Goal: Task Accomplishment & Management: Use online tool/utility

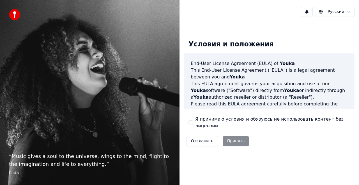
click at [227, 141] on div "Отклонить Принять" at bounding box center [217, 141] width 67 height 15
click at [208, 124] on label "Я принимаю условия и обязуюсь не использовать контент без лицензии" at bounding box center [272, 122] width 155 height 13
click at [193, 124] on button "Я принимаю условия и обязуюсь не использовать контент без лицензии" at bounding box center [190, 122] width 4 height 4
click at [226, 136] on button "Принять" at bounding box center [236, 141] width 27 height 10
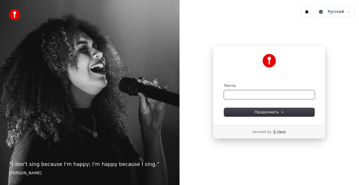
click at [263, 94] on input "Почта" at bounding box center [269, 94] width 90 height 8
click at [274, 113] on span "Продолжить" at bounding box center [269, 111] width 29 height 5
type input "**********"
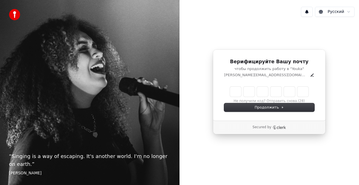
click at [242, 95] on input "Enter verification code" at bounding box center [269, 91] width 79 height 10
paste input "******"
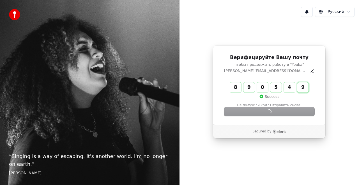
type input "******"
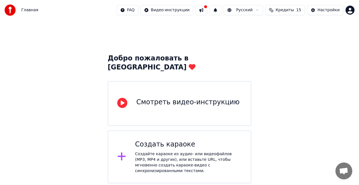
click at [162, 151] on div "Создайте караоке из аудио- или видеофайлов (MP3, MP4 и других), или вставьте UR…" at bounding box center [188, 162] width 107 height 22
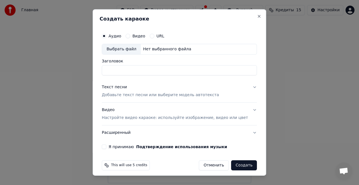
click at [125, 47] on div "Выбрать файл" at bounding box center [121, 49] width 39 height 10
click at [164, 93] on p "Добавьте текст песни или выберите модель автотекста" at bounding box center [160, 95] width 117 height 6
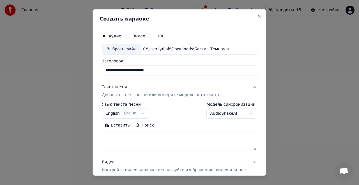
type input "**********"
click at [118, 92] on p "Добавьте текст песни или выберите модель автотекста" at bounding box center [160, 95] width 117 height 6
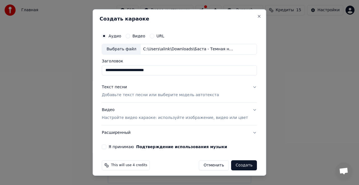
click at [118, 94] on p "Добавьте текст песни или выберите модель автотекста" at bounding box center [160, 95] width 117 height 6
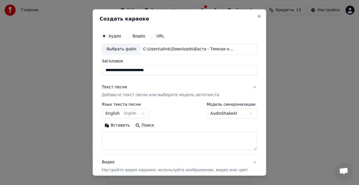
click at [123, 113] on button "English English" at bounding box center [125, 113] width 47 height 10
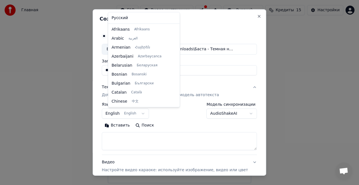
scroll to position [45, 0]
click at [146, 112] on body "**********" at bounding box center [179, 91] width 359 height 183
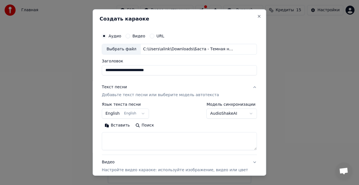
click at [146, 112] on button "English English" at bounding box center [125, 113] width 47 height 10
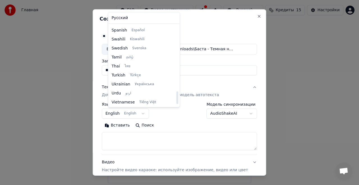
scroll to position [431, 0]
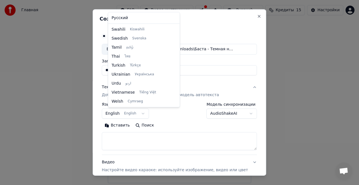
click at [120, 139] on div at bounding box center [179, 92] width 359 height 185
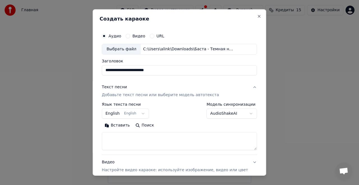
click at [120, 139] on textarea at bounding box center [179, 141] width 155 height 18
click at [116, 127] on button "Вставить" at bounding box center [117, 125] width 31 height 9
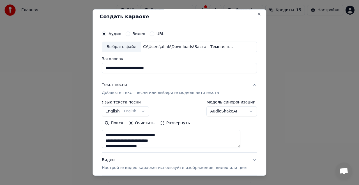
scroll to position [0, 0]
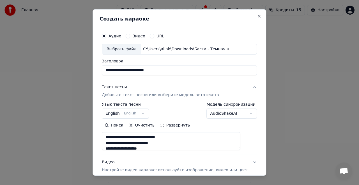
click at [141, 112] on button "English English" at bounding box center [125, 113] width 47 height 10
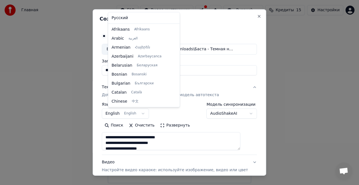
scroll to position [45, 0]
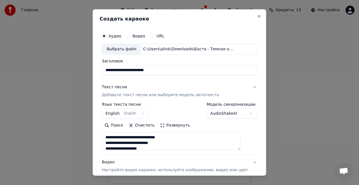
click at [112, 125] on button "Поиск" at bounding box center [114, 125] width 24 height 9
type textarea "**********"
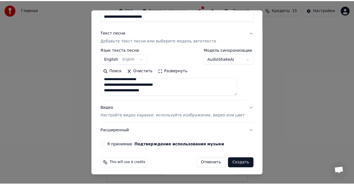
scroll to position [55, 0]
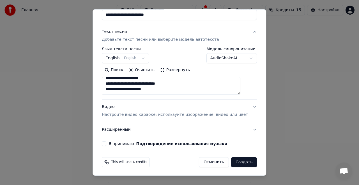
click at [106, 143] on button "Я принимаю Подтверждение использования музыки" at bounding box center [104, 143] width 4 height 4
click at [234, 160] on button "Создать" at bounding box center [244, 162] width 26 height 10
select select "**"
type textarea "**********"
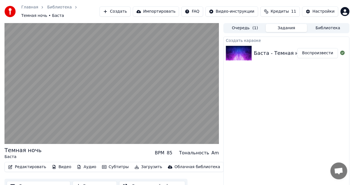
click at [28, 164] on button "Редактировать" at bounding box center [27, 167] width 43 height 8
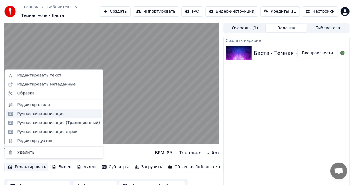
click at [40, 113] on div "Ручная синхронизация" at bounding box center [40, 114] width 47 height 6
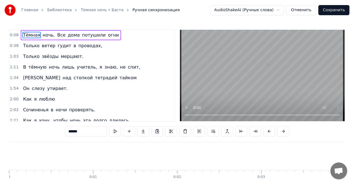
scroll to position [0, 670]
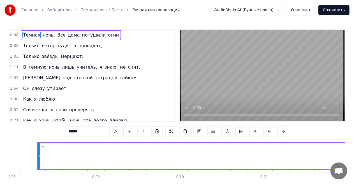
click at [31, 36] on span "Тёмная" at bounding box center [31, 35] width 19 height 6
drag, startPoint x: 39, startPoint y: 153, endPoint x: 59, endPoint y: 150, distance: 21.0
click at [59, 150] on div at bounding box center [60, 156] width 2 height 26
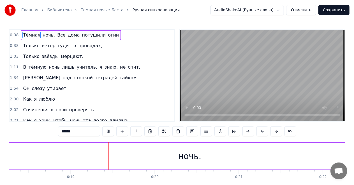
scroll to position [0, 1543]
click at [95, 152] on div "ночь." at bounding box center [184, 155] width 371 height 27
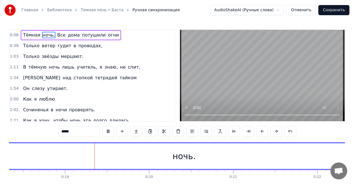
type input "*****"
click at [144, 156] on div "ночь." at bounding box center [184, 156] width 371 height 26
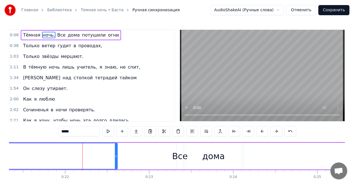
scroll to position [0, 1840]
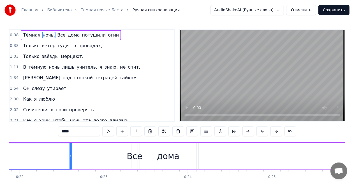
click at [13, 38] on div "0:08 Тёмная ночь. Все дома потушили огни" at bounding box center [92, 35] width 165 height 11
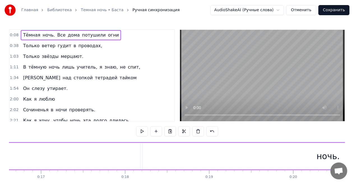
click at [14, 36] on span "0:08" at bounding box center [14, 35] width 9 height 6
click at [15, 36] on span "0:08" at bounding box center [14, 35] width 9 height 6
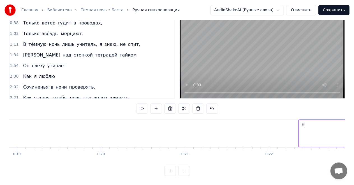
scroll to position [0, 1601]
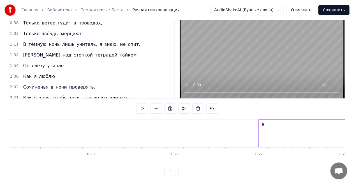
drag, startPoint x: 42, startPoint y: 121, endPoint x: 245, endPoint y: 131, distance: 202.5
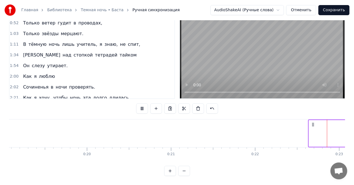
scroll to position [0, 1734]
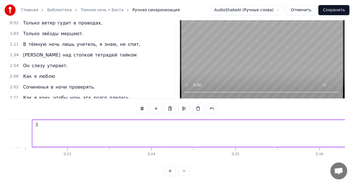
drag, startPoint x: 40, startPoint y: 120, endPoint x: 35, endPoint y: 119, distance: 5.1
click at [35, 122] on icon at bounding box center [36, 124] width 4 height 4
click at [31, 165] on div "0:22 Тёмная ночь. Все дома потушили огни 0:52 Только ветер гудит в проводах, 1:…" at bounding box center [177, 90] width 336 height 169
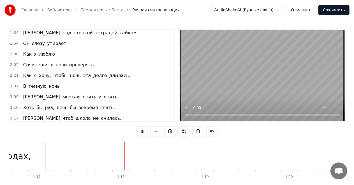
scroll to position [0, 6480]
click at [29, 72] on div "Как я хочу, чтобы ночь эта долго длилась." at bounding box center [77, 75] width 112 height 10
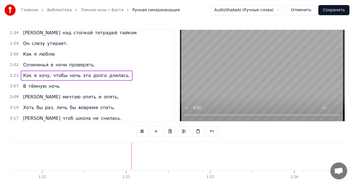
click at [28, 73] on span "Как" at bounding box center [27, 75] width 10 height 6
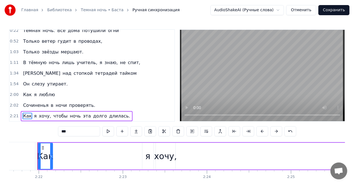
scroll to position [0, 0]
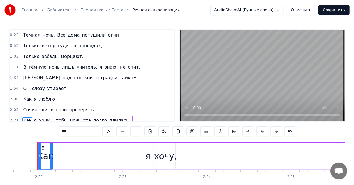
click at [31, 36] on span "Тёмная" at bounding box center [31, 35] width 19 height 6
type input "******"
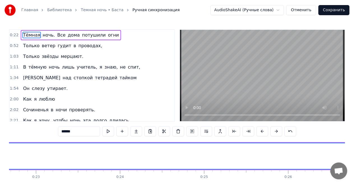
scroll to position [0, 1864]
click at [31, 36] on span "Тёмная" at bounding box center [31, 35] width 19 height 6
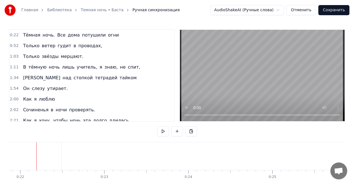
scroll to position [0, 1839]
click at [14, 36] on span "0:22" at bounding box center [14, 35] width 9 height 6
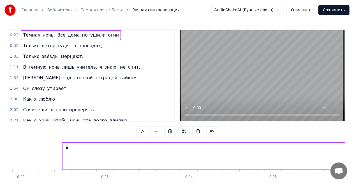
click at [14, 36] on span "0:22" at bounding box center [14, 35] width 9 height 6
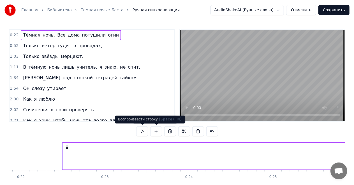
click at [144, 131] on button at bounding box center [142, 131] width 12 height 10
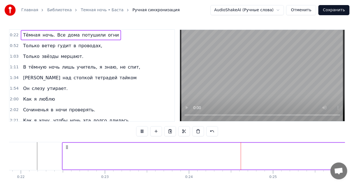
click at [144, 131] on button at bounding box center [142, 131] width 12 height 10
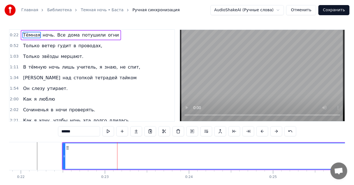
click at [26, 36] on span "Тёмная" at bounding box center [31, 35] width 19 height 6
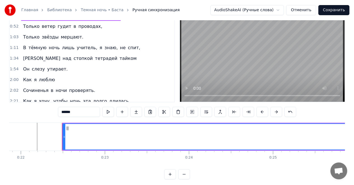
scroll to position [27, 0]
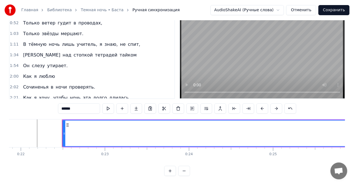
click at [183, 174] on button at bounding box center [184, 170] width 12 height 10
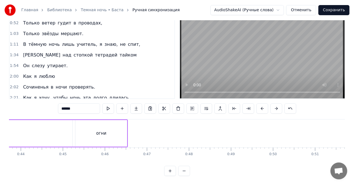
click at [183, 174] on button at bounding box center [184, 170] width 12 height 10
click at [183, 174] on div at bounding box center [177, 170] width 26 height 10
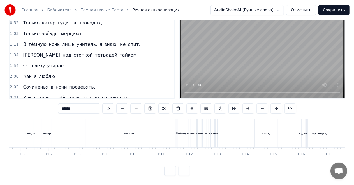
click at [183, 174] on div at bounding box center [177, 170] width 26 height 10
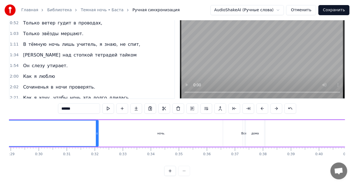
scroll to position [0, 602]
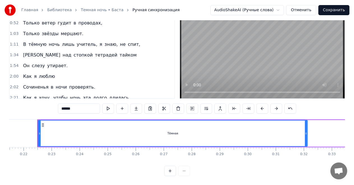
click at [183, 174] on div at bounding box center [177, 170] width 26 height 10
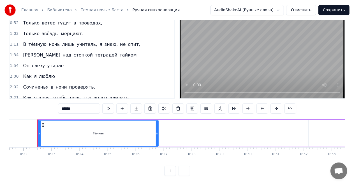
drag, startPoint x: 305, startPoint y: 128, endPoint x: 147, endPoint y: 140, distance: 158.7
click at [156, 146] on div "Тёмная ночь. Все дома потушили огни Только ветер гудит в проводах, Только звёзд…" at bounding box center [177, 140] width 336 height 42
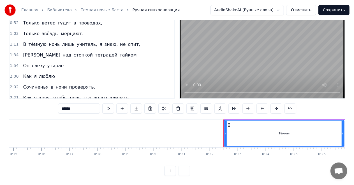
scroll to position [0, 409]
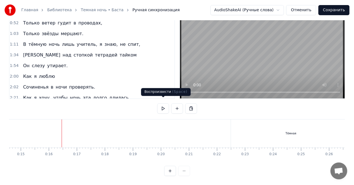
click at [167, 103] on button at bounding box center [163, 108] width 12 height 10
click at [262, 130] on div "Тёмная" at bounding box center [291, 133] width 120 height 28
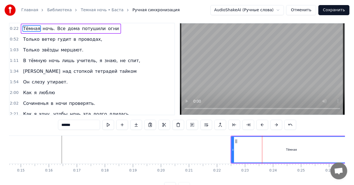
scroll to position [0, 0]
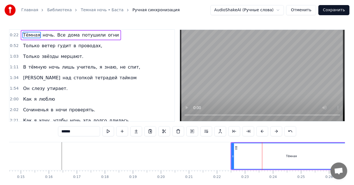
click at [239, 154] on div "Тёмная" at bounding box center [291, 156] width 119 height 26
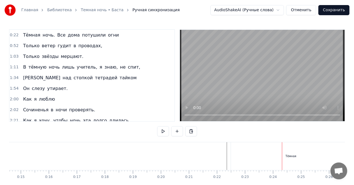
click at [263, 161] on div "Тёмная" at bounding box center [291, 156] width 120 height 28
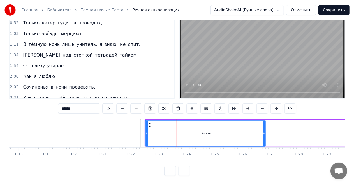
scroll to position [0, 517]
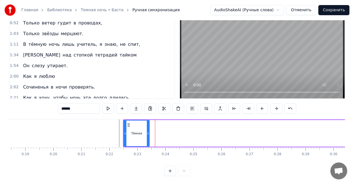
drag, startPoint x: 243, startPoint y: 132, endPoint x: 148, endPoint y: 139, distance: 95.0
click at [148, 139] on div at bounding box center [148, 133] width 2 height 26
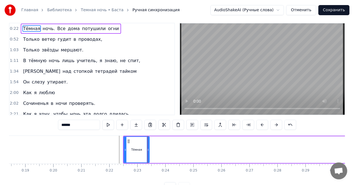
scroll to position [0, 0]
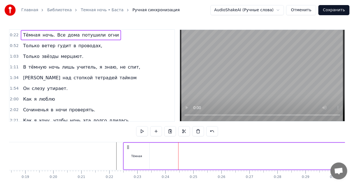
click at [44, 33] on span "ночь." at bounding box center [48, 35] width 13 height 6
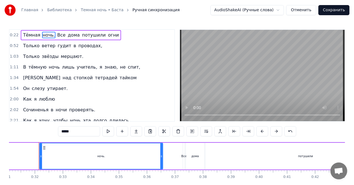
scroll to position [0, 873]
drag, startPoint x: 122, startPoint y: 156, endPoint x: 44, endPoint y: 148, distance: 78.7
click at [47, 152] on div "ночь." at bounding box center [99, 156] width 123 height 26
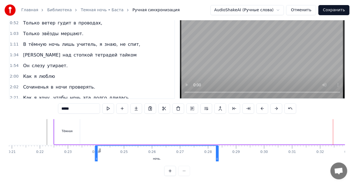
scroll to position [0, 586]
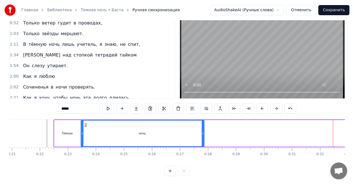
drag, startPoint x: 40, startPoint y: 146, endPoint x: 168, endPoint y: 118, distance: 130.9
click at [168, 120] on div "ночь." at bounding box center [142, 133] width 123 height 26
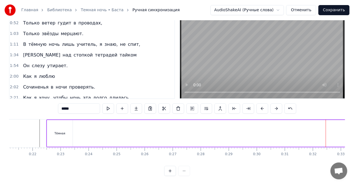
scroll to position [0, 730]
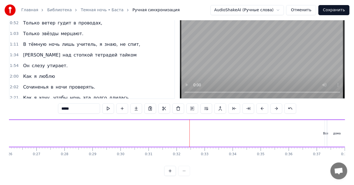
click at [226, 134] on div "ночь. Тёмная Все дома потушили огни" at bounding box center [247, 133] width 675 height 28
click at [182, 121] on div "ночь. Тёмная Все дома потушили огни" at bounding box center [247, 133] width 675 height 28
click at [105, 126] on div "ночь. Тёмная Все дома потушили огни" at bounding box center [247, 133] width 675 height 28
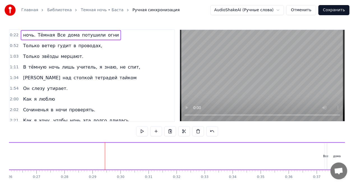
click at [23, 34] on span "ночь." at bounding box center [28, 35] width 13 height 6
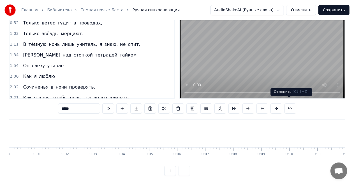
click at [288, 108] on button at bounding box center [291, 108] width 12 height 10
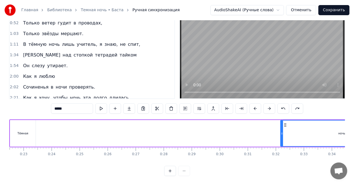
scroll to position [0, 634]
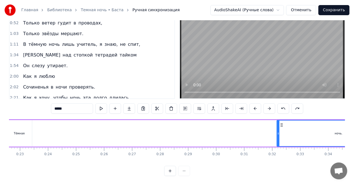
click at [76, 128] on div "Тёмная ночь. Все дома потушили огни" at bounding box center [343, 133] width 675 height 28
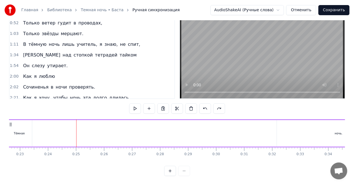
click at [158, 130] on div "Тёмная ночь. Все дома потушили огни" at bounding box center [343, 133] width 675 height 28
click at [317, 132] on div "ночь." at bounding box center [338, 133] width 123 height 27
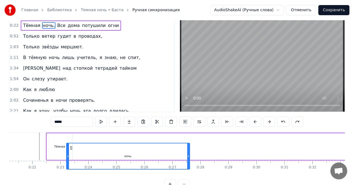
scroll to position [0, 593]
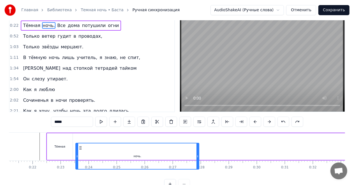
drag, startPoint x: 282, startPoint y: 147, endPoint x: 81, endPoint y: 129, distance: 202.1
click at [81, 129] on div "0:22 Тёмная ночь. Все дома потушили огни 0:52 Только ветер гудит в проводах, 1:…" at bounding box center [177, 104] width 336 height 169
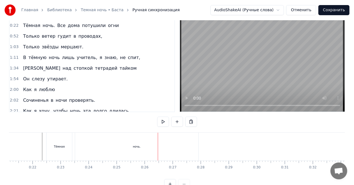
click at [194, 141] on div "ночь." at bounding box center [136, 146] width 123 height 28
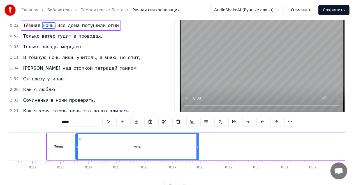
scroll to position [0, 0]
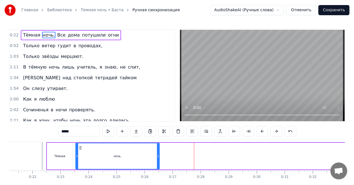
drag, startPoint x: 197, startPoint y: 149, endPoint x: 158, endPoint y: 153, distance: 39.7
click at [158, 153] on div at bounding box center [158, 156] width 2 height 26
click at [54, 152] on div "Тёмная" at bounding box center [60, 155] width 26 height 27
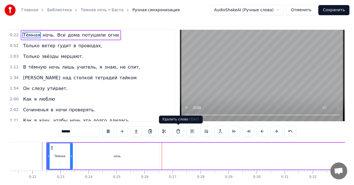
drag, startPoint x: 105, startPoint y: 161, endPoint x: 115, endPoint y: 158, distance: 10.5
click at [105, 161] on div "ночь." at bounding box center [118, 155] width 84 height 27
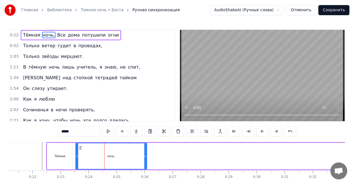
drag, startPoint x: 158, startPoint y: 155, endPoint x: 148, endPoint y: 155, distance: 10.4
click at [145, 159] on div at bounding box center [145, 156] width 2 height 26
click at [47, 146] on div "Тёмная" at bounding box center [60, 155] width 26 height 27
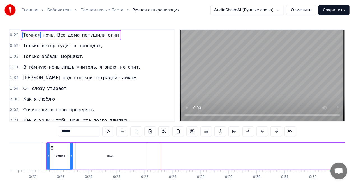
click at [57, 36] on span "Все" at bounding box center [62, 35] width 10 height 6
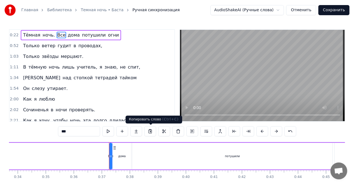
scroll to position [0, 1017]
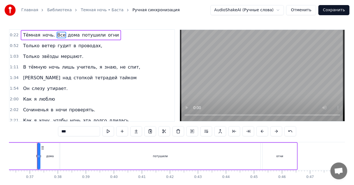
click at [43, 155] on div "дома" at bounding box center [50, 155] width 19 height 27
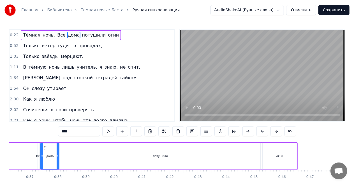
click at [38, 156] on div "Все" at bounding box center [38, 156] width 5 height 4
type input "***"
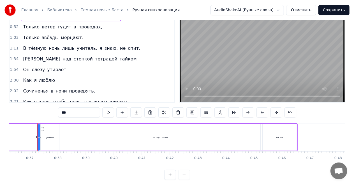
scroll to position [27, 0]
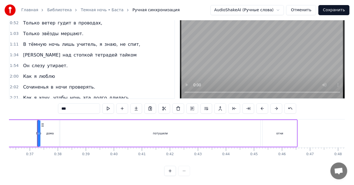
click at [183, 173] on div at bounding box center [177, 170] width 26 height 10
click at [184, 169] on div at bounding box center [177, 170] width 26 height 10
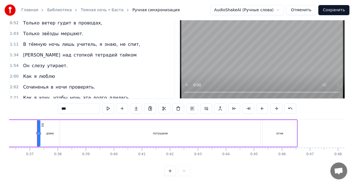
click at [184, 169] on div at bounding box center [177, 170] width 26 height 10
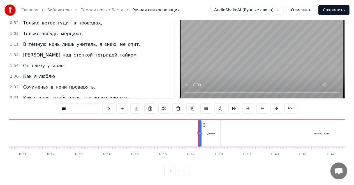
scroll to position [0, 848]
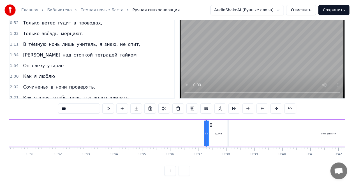
drag, startPoint x: 208, startPoint y: 117, endPoint x: 205, endPoint y: 121, distance: 4.7
click at [200, 120] on div "Тёмная ночь. Все дома потушили огни" at bounding box center [128, 133] width 675 height 28
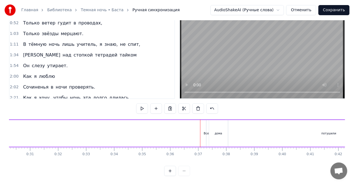
click at [205, 121] on div "Тёмная ночь. Все дома потушили огни" at bounding box center [128, 133] width 675 height 28
click at [206, 123] on div "Все" at bounding box center [206, 133] width 1 height 27
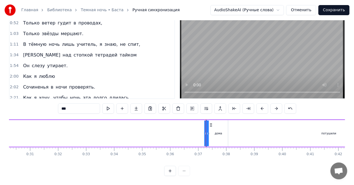
scroll to position [0, 0]
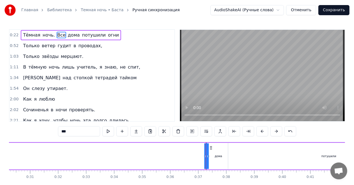
drag, startPoint x: 202, startPoint y: 156, endPoint x: 197, endPoint y: 158, distance: 5.8
click at [197, 158] on div "Тёмная ночь. Все дома потушили огни" at bounding box center [128, 156] width 675 height 28
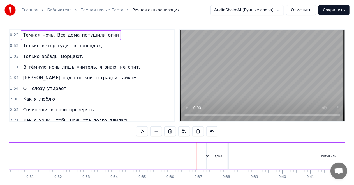
drag, startPoint x: 204, startPoint y: 156, endPoint x: 200, endPoint y: 157, distance: 4.9
click at [200, 157] on div "Тёмная ночь. Все дома потушили огни" at bounding box center [128, 156] width 675 height 28
drag, startPoint x: 206, startPoint y: 156, endPoint x: 199, endPoint y: 156, distance: 6.2
click at [196, 157] on div "Тёмная ночь. Все дома потушили огни" at bounding box center [128, 156] width 675 height 28
click at [207, 157] on div "Все" at bounding box center [206, 156] width 5 height 4
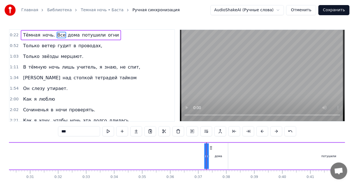
drag, startPoint x: 206, startPoint y: 164, endPoint x: 209, endPoint y: 157, distance: 7.4
click at [192, 164] on div "Тёмная ночь. Все дома потушили огни" at bounding box center [128, 156] width 675 height 28
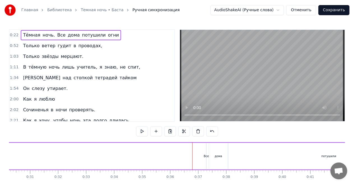
click at [206, 147] on div "Все" at bounding box center [206, 155] width 1 height 27
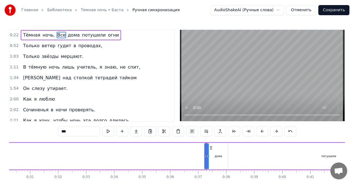
click at [206, 147] on div at bounding box center [205, 156] width 2 height 26
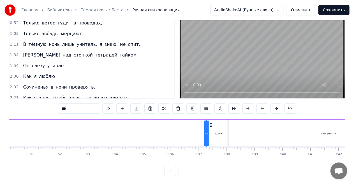
click at [173, 169] on button at bounding box center [170, 170] width 12 height 10
drag, startPoint x: 173, startPoint y: 169, endPoint x: 172, endPoint y: 172, distance: 3.3
click at [173, 169] on button at bounding box center [170, 170] width 12 height 10
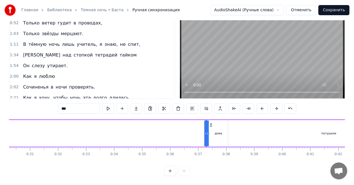
click at [173, 169] on button at bounding box center [170, 170] width 12 height 10
click at [172, 172] on button at bounding box center [170, 170] width 12 height 10
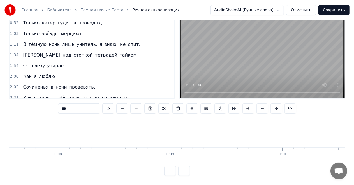
click at [172, 172] on button at bounding box center [170, 170] width 12 height 10
click at [171, 171] on button at bounding box center [170, 170] width 12 height 10
drag, startPoint x: 171, startPoint y: 171, endPoint x: 66, endPoint y: 159, distance: 106.2
click at [171, 171] on button at bounding box center [170, 170] width 12 height 10
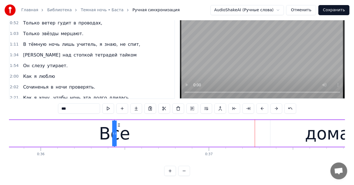
scroll to position [0, 6026]
drag, startPoint x: 40, startPoint y: 121, endPoint x: 200, endPoint y: 172, distance: 168.0
click at [115, 146] on div "Тёмная ночь. Все дома потушили огни Только ветер гудит в проводах, Только звёзд…" at bounding box center [177, 140] width 336 height 42
click at [182, 172] on button at bounding box center [184, 170] width 12 height 10
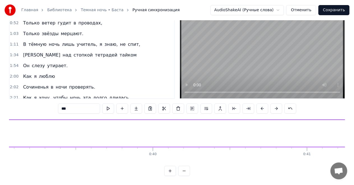
click at [181, 170] on button at bounding box center [184, 170] width 12 height 10
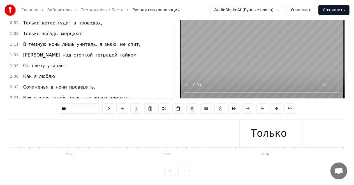
drag, startPoint x: 181, startPoint y: 170, endPoint x: 187, endPoint y: 174, distance: 6.3
click at [182, 170] on button at bounding box center [184, 170] width 12 height 10
click at [182, 171] on button at bounding box center [184, 170] width 12 height 10
click at [187, 174] on button at bounding box center [184, 170] width 12 height 10
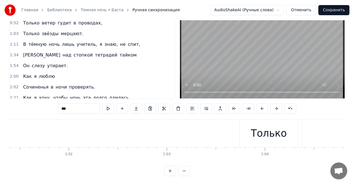
click at [187, 174] on button at bounding box center [184, 170] width 12 height 10
click at [187, 174] on div at bounding box center [177, 170] width 26 height 10
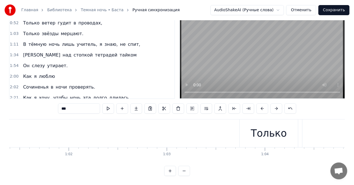
click at [187, 174] on div at bounding box center [177, 170] width 26 height 10
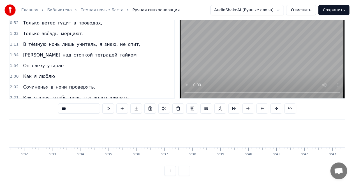
click at [187, 174] on div at bounding box center [177, 170] width 26 height 10
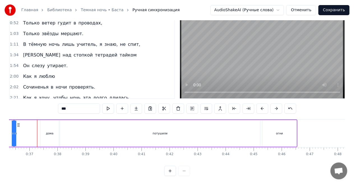
click at [187, 174] on div at bounding box center [177, 170] width 26 height 10
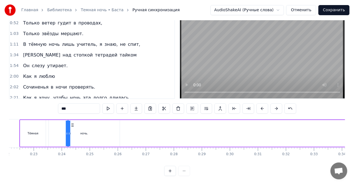
scroll to position [0, 609]
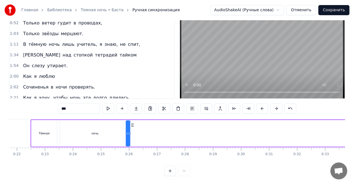
drag, startPoint x: 109, startPoint y: 121, endPoint x: 133, endPoint y: 147, distance: 35.7
click at [133, 147] on div "Тёмная ночь. Все дома потушили огни Только ветер гудит в проводах, Только звёзд…" at bounding box center [177, 140] width 336 height 42
click at [106, 131] on div "ночь." at bounding box center [95, 133] width 71 height 27
type input "*****"
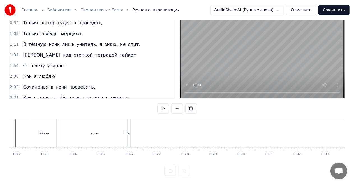
scroll to position [0, 587]
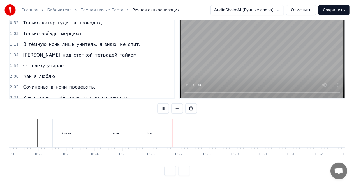
click at [151, 127] on div "ночь." at bounding box center [116, 133] width 71 height 28
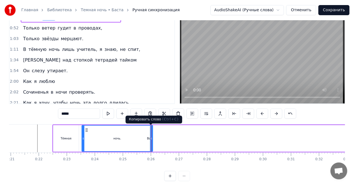
scroll to position [0, 0]
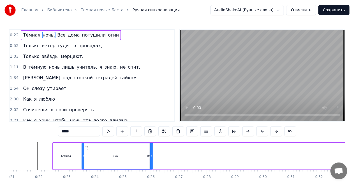
drag, startPoint x: 153, startPoint y: 146, endPoint x: 156, endPoint y: 145, distance: 3.9
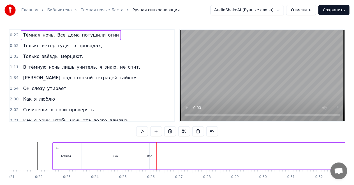
click at [152, 148] on div "ночь." at bounding box center [117, 155] width 71 height 27
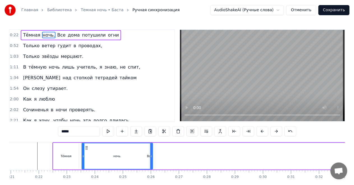
drag, startPoint x: 153, startPoint y: 146, endPoint x: 159, endPoint y: 145, distance: 6.3
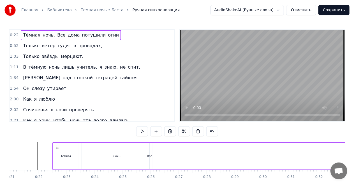
click at [151, 152] on div "ночь." at bounding box center [117, 155] width 71 height 27
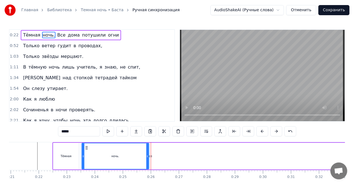
click at [148, 149] on div at bounding box center [147, 156] width 2 height 26
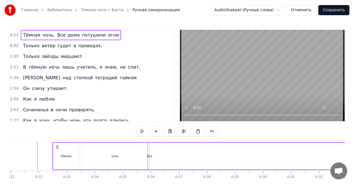
click at [150, 157] on div "Все" at bounding box center [149, 156] width 5 height 4
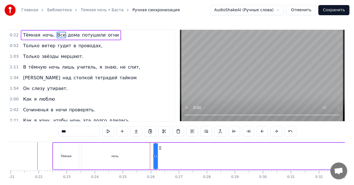
drag, startPoint x: 155, startPoint y: 146, endPoint x: 160, endPoint y: 145, distance: 5.0
click at [160, 145] on icon at bounding box center [160, 147] width 4 height 4
click at [114, 155] on div "ночь." at bounding box center [116, 156] width 8 height 4
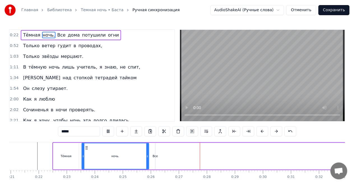
click at [60, 153] on div "Тёмная" at bounding box center [66, 155] width 26 height 27
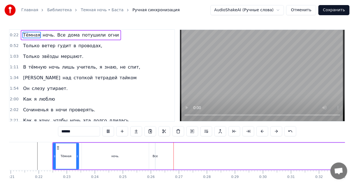
click at [155, 152] on div "Все" at bounding box center [155, 155] width 1 height 27
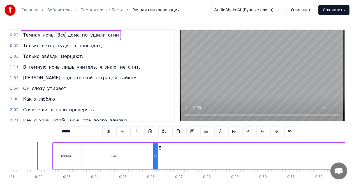
type input "***"
drag, startPoint x: 161, startPoint y: 146, endPoint x: 166, endPoint y: 146, distance: 5.3
click at [167, 145] on icon at bounding box center [166, 147] width 4 height 4
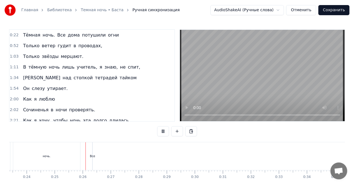
scroll to position [0, 687]
click at [61, 153] on div "Тёмная ночь. Все дома потушили огни" at bounding box center [290, 156] width 675 height 28
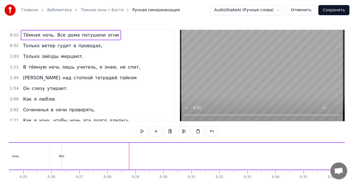
click at [60, 153] on div "Тёмная ночь. Все дома потушили огни" at bounding box center [290, 156] width 675 height 28
click at [61, 151] on div "Все" at bounding box center [61, 155] width 1 height 27
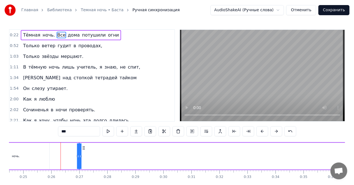
drag, startPoint x: 66, startPoint y: 147, endPoint x: 84, endPoint y: 142, distance: 18.2
click at [84, 142] on div "Тёмная ночь. Все дома потушили огни" at bounding box center [290, 156] width 675 height 28
click at [52, 160] on div "Тёмная ночь. Все дома потушили огни" at bounding box center [290, 156] width 675 height 28
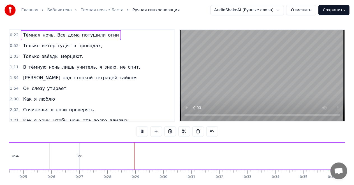
click at [31, 155] on div "ночь." at bounding box center [15, 155] width 67 height 27
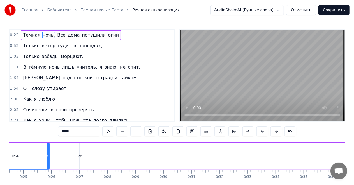
scroll to position [0, 681]
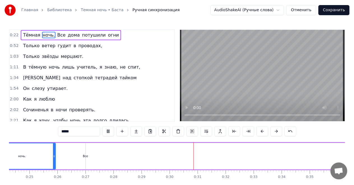
click at [28, 156] on div "ночь." at bounding box center [22, 156] width 66 height 26
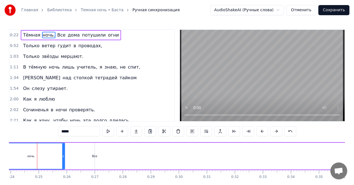
drag, startPoint x: 28, startPoint y: 156, endPoint x: 25, endPoint y: 156, distance: 3.4
click at [28, 156] on div "ночь." at bounding box center [31, 156] width 8 height 4
click at [20, 156] on div "ночь." at bounding box center [31, 156] width 66 height 26
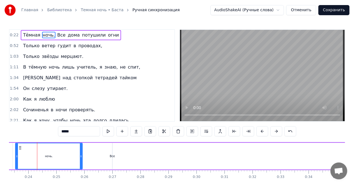
click at [28, 159] on div "ночь." at bounding box center [49, 156] width 66 height 26
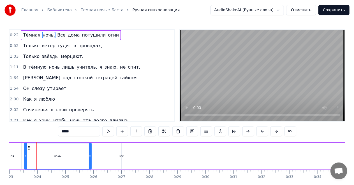
click at [14, 158] on div "Тёмная" at bounding box center [9, 155] width 26 height 27
type input "******"
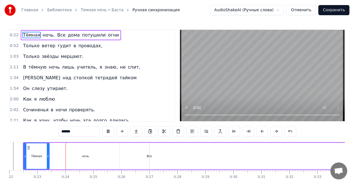
scroll to position [0, 623]
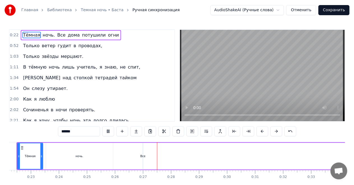
click at [147, 161] on div "Тёмная ночь. Все дома потушили огни" at bounding box center [354, 156] width 675 height 28
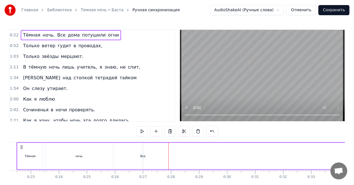
click at [142, 151] on div "Тёмная ночь. Все дома потушили огни" at bounding box center [354, 156] width 675 height 28
click at [143, 150] on div "Все" at bounding box center [143, 155] width 1 height 27
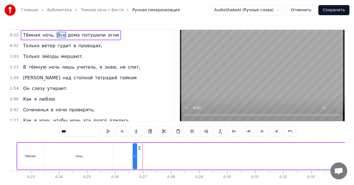
drag, startPoint x: 147, startPoint y: 148, endPoint x: 139, endPoint y: 149, distance: 8.5
click at [139, 149] on icon at bounding box center [139, 147] width 4 height 4
click at [117, 148] on div "Тёмная ночь. Все дома потушили огни" at bounding box center [354, 156] width 675 height 28
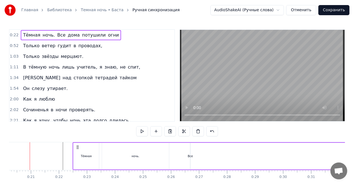
scroll to position [0, 560]
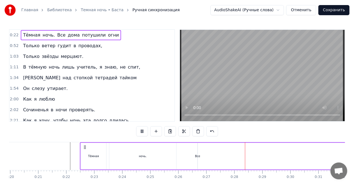
click at [72, 34] on span "дома" at bounding box center [73, 35] width 13 height 6
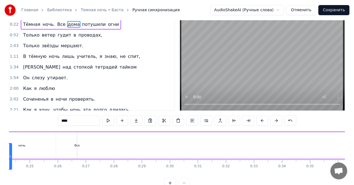
scroll to position [0, 671]
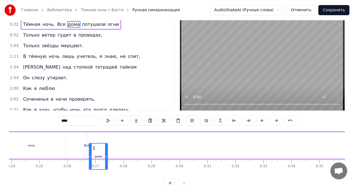
drag, startPoint x: 41, startPoint y: 147, endPoint x: 94, endPoint y: 125, distance: 57.3
click at [94, 125] on div "0:22 Тёмная ночь. Все дома потушили огни 0:52 Только ветер гудит в проводах, 1:…" at bounding box center [177, 103] width 336 height 169
click at [82, 23] on span "потушили" at bounding box center [94, 24] width 25 height 6
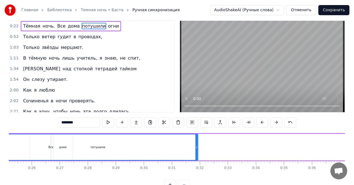
scroll to position [0, 692]
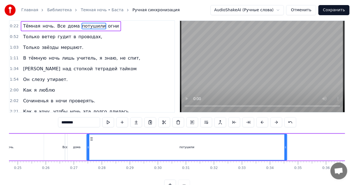
drag, startPoint x: 43, startPoint y: 137, endPoint x: 91, endPoint y: 143, distance: 49.1
click at [91, 143] on div "потушили" at bounding box center [187, 147] width 200 height 26
click at [107, 26] on span "огни" at bounding box center [113, 26] width 12 height 6
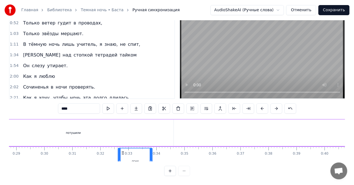
scroll to position [0, 806]
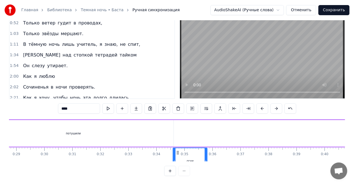
drag, startPoint x: 43, startPoint y: 147, endPoint x: 178, endPoint y: 116, distance: 138.8
click at [178, 119] on div "Тёмная ночь. Все дома потушили огни" at bounding box center [171, 133] width 675 height 28
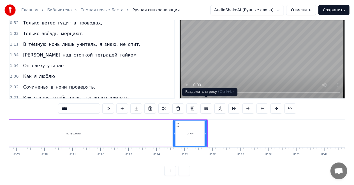
click at [203, 89] on div "Разделить строку ( Ctrl+L ) Разделить строку ( Ctrl+L )" at bounding box center [210, 92] width 56 height 8
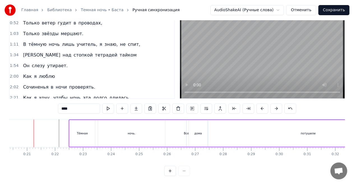
scroll to position [0, 567]
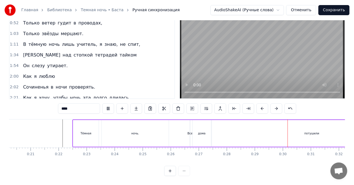
click at [273, 128] on div "потушили" at bounding box center [312, 133] width 200 height 27
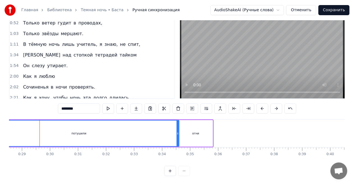
scroll to position [0, 757]
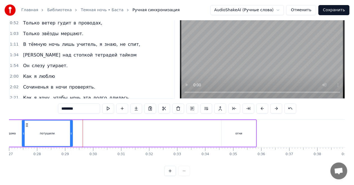
drag, startPoint x: 217, startPoint y: 127, endPoint x: 70, endPoint y: 126, distance: 146.1
click at [70, 126] on div at bounding box center [71, 133] width 2 height 26
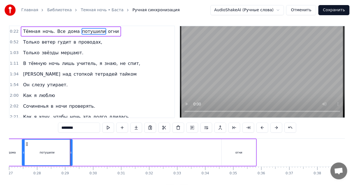
click at [243, 130] on button at bounding box center [249, 127] width 12 height 10
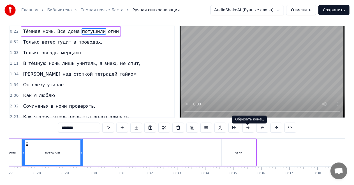
scroll to position [0, 0]
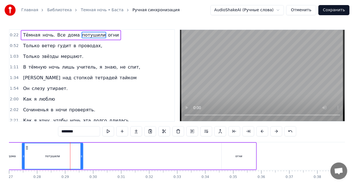
click at [238, 164] on div "огни" at bounding box center [239, 155] width 34 height 27
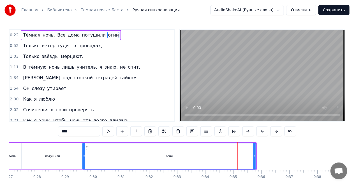
drag, startPoint x: 223, startPoint y: 153, endPoint x: 85, endPoint y: 148, distance: 138.6
click at [85, 148] on div at bounding box center [84, 156] width 2 height 26
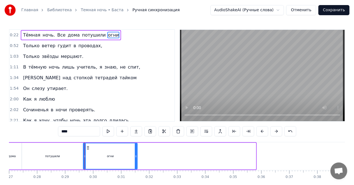
drag, startPoint x: 255, startPoint y: 158, endPoint x: 132, endPoint y: 163, distance: 122.9
click at [136, 148] on div at bounding box center [136, 156] width 2 height 26
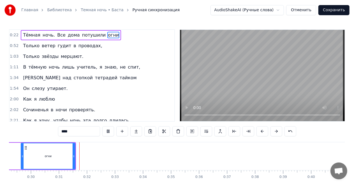
scroll to position [0, 844]
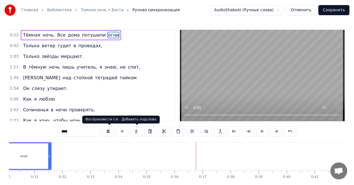
click at [219, 91] on video at bounding box center [262, 75] width 165 height 91
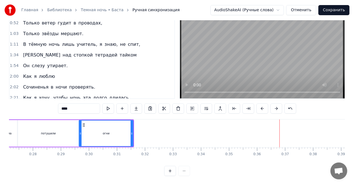
scroll to position [0, 711]
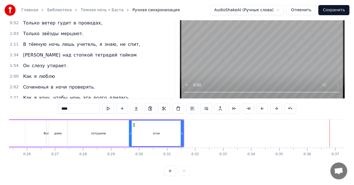
click at [97, 126] on div "потушили" at bounding box center [98, 133] width 61 height 27
type input "********"
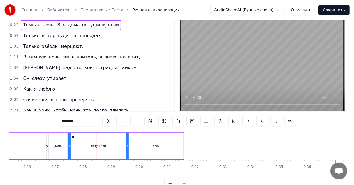
scroll to position [0, 0]
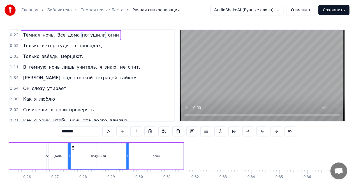
drag, startPoint x: 31, startPoint y: 156, endPoint x: 34, endPoint y: 154, distance: 3.7
click at [31, 156] on div "Тёмная ночь. Все дома потушили огни" at bounding box center [56, 156] width 256 height 28
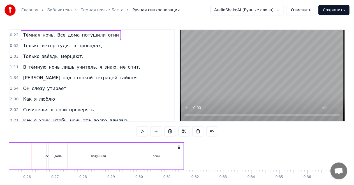
scroll to position [0, 705]
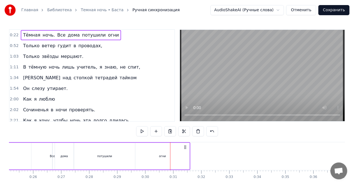
drag, startPoint x: 128, startPoint y: 158, endPoint x: 132, endPoint y: 157, distance: 4.5
click at [128, 158] on div "потушили" at bounding box center [104, 155] width 61 height 27
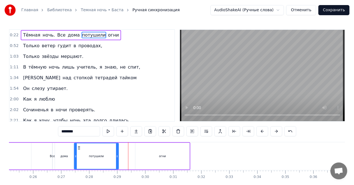
drag, startPoint x: 134, startPoint y: 156, endPoint x: 117, endPoint y: 158, distance: 16.9
click at [116, 161] on div at bounding box center [117, 156] width 2 height 26
click at [137, 150] on div "огни" at bounding box center [162, 155] width 54 height 27
type input "****"
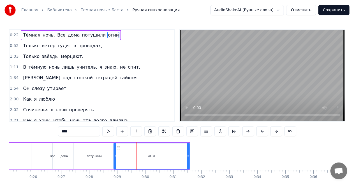
drag, startPoint x: 136, startPoint y: 151, endPoint x: 114, endPoint y: 155, distance: 21.9
click at [114, 155] on div at bounding box center [115, 156] width 2 height 26
drag, startPoint x: 187, startPoint y: 154, endPoint x: 165, endPoint y: 158, distance: 22.1
click at [165, 158] on icon at bounding box center [166, 156] width 2 height 4
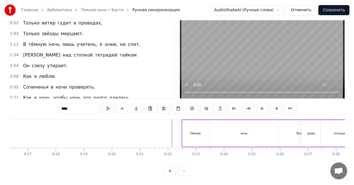
scroll to position [0, 462]
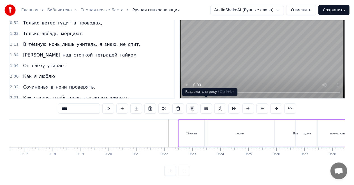
click at [199, 89] on div "Разделить строку ( Ctrl+L ) Разделить строку ( Ctrl+L )" at bounding box center [210, 92] width 56 height 8
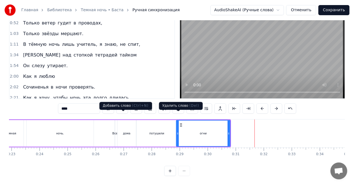
scroll to position [0, 0]
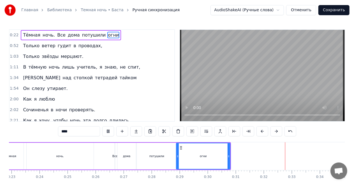
click at [21, 41] on div "Только ветер гудит в проводах," at bounding box center [63, 46] width 84 height 10
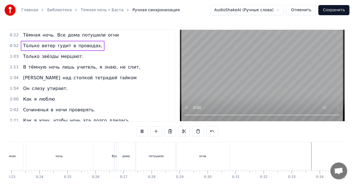
click at [26, 43] on span "Только" at bounding box center [31, 45] width 18 height 6
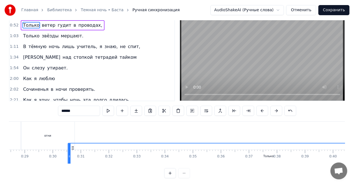
scroll to position [0, 796]
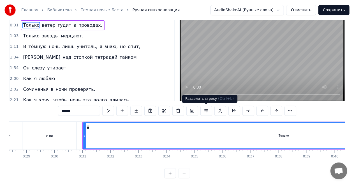
click at [202, 96] on div "Разделить строку ( Ctrl+L ) Разделить строку ( Ctrl+L )" at bounding box center [210, 99] width 56 height 8
click at [202, 95] on div "Разделить строку ( Ctrl+L ) Разделить строку ( Ctrl+L )" at bounding box center [210, 99] width 56 height 8
click at [199, 95] on div "Разделить строку ( Ctrl+L ) Разделить строку ( Ctrl+L )" at bounding box center [210, 99] width 56 height 8
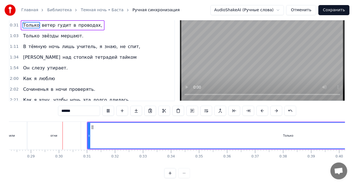
scroll to position [0, 794]
click at [141, 135] on div "Только" at bounding box center [286, 136] width 401 height 26
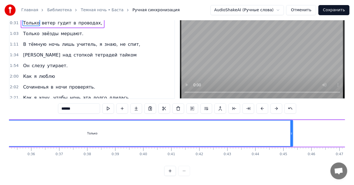
scroll to position [0, 991]
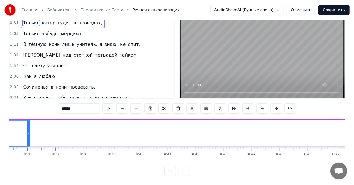
drag, startPoint x: 288, startPoint y: 133, endPoint x: 29, endPoint y: 132, distance: 259.2
click at [29, 132] on div at bounding box center [28, 133] width 2 height 26
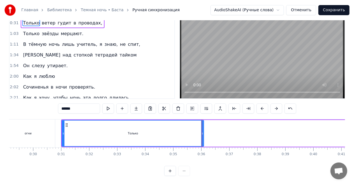
scroll to position [0, 835]
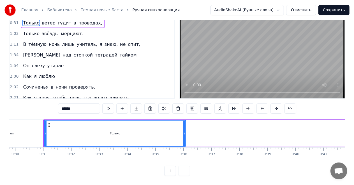
click at [25, 126] on div "огни" at bounding box center [10, 133] width 54 height 28
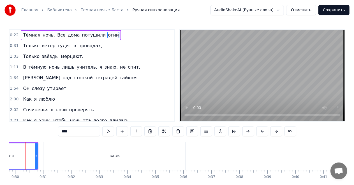
scroll to position [0, 823]
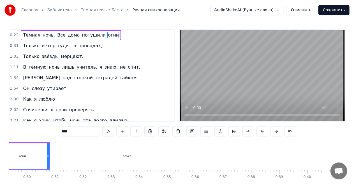
click at [45, 44] on span "ветер" at bounding box center [48, 45] width 15 height 6
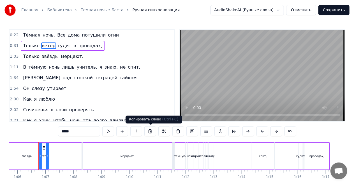
scroll to position [0, 1844]
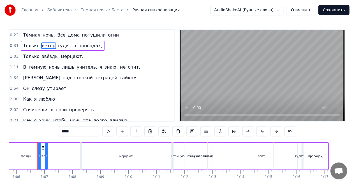
drag, startPoint x: 42, startPoint y: 146, endPoint x: 13, endPoint y: 144, distance: 28.1
click at [13, 144] on div "звёзды" at bounding box center [25, 156] width 109 height 28
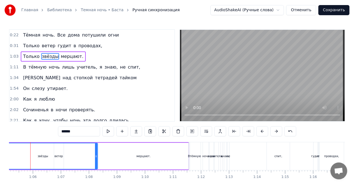
scroll to position [0, 1820]
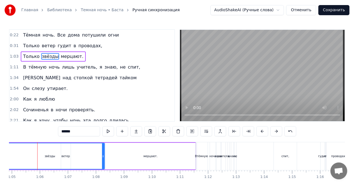
click at [65, 147] on div "звёзды" at bounding box center [50, 156] width 109 height 26
click at [63, 148] on div "звёзды" at bounding box center [50, 156] width 109 height 26
click at [68, 149] on div "звёзды" at bounding box center [50, 156] width 109 height 26
click at [70, 150] on div "звёзды" at bounding box center [50, 156] width 109 height 26
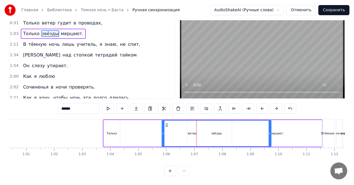
scroll to position [0, 1693]
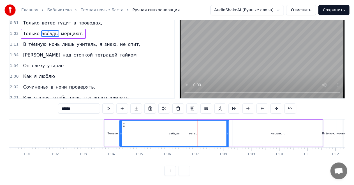
drag, startPoint x: 82, startPoint y: 120, endPoint x: 127, endPoint y: 132, distance: 45.9
click at [125, 133] on div "звёзды" at bounding box center [174, 133] width 109 height 26
click at [191, 130] on div "звёзды" at bounding box center [174, 133] width 109 height 26
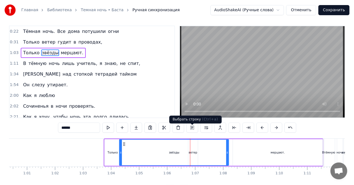
scroll to position [0, 0]
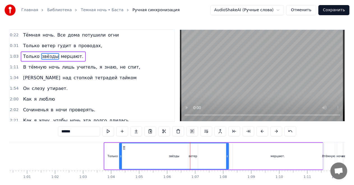
click at [195, 151] on div "звёзды" at bounding box center [174, 156] width 109 height 26
click at [108, 144] on div "Только" at bounding box center [113, 155] width 16 height 27
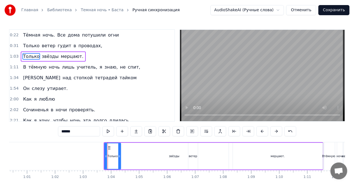
click at [194, 156] on div "звёзды" at bounding box center [173, 155] width 109 height 27
click at [180, 156] on div "звёзды" at bounding box center [174, 156] width 11 height 4
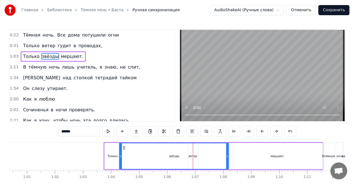
click at [194, 156] on div "звёзды" at bounding box center [174, 156] width 109 height 26
click at [195, 155] on div "звёзды" at bounding box center [174, 156] width 109 height 26
click at [196, 155] on div "звёзды" at bounding box center [174, 156] width 109 height 26
click at [197, 154] on div "звёзды" at bounding box center [174, 156] width 109 height 26
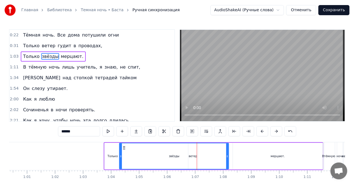
click at [199, 153] on div "звёзды" at bounding box center [174, 156] width 109 height 26
drag, startPoint x: 199, startPoint y: 153, endPoint x: 187, endPoint y: 154, distance: 11.8
click at [199, 153] on div "звёзды" at bounding box center [174, 156] width 109 height 26
click at [182, 154] on div "звёзды" at bounding box center [174, 156] width 109 height 26
click at [190, 153] on div "звёзды" at bounding box center [174, 156] width 109 height 26
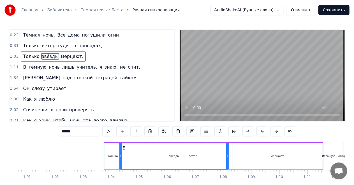
click at [190, 153] on div "звёзды" at bounding box center [174, 156] width 109 height 26
click at [49, 46] on span "ветер" at bounding box center [48, 45] width 15 height 6
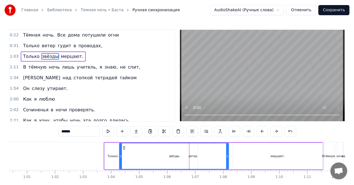
type input "*****"
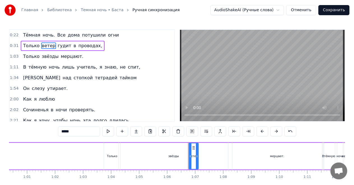
drag, startPoint x: 193, startPoint y: 147, endPoint x: 106, endPoint y: 143, distance: 87.3
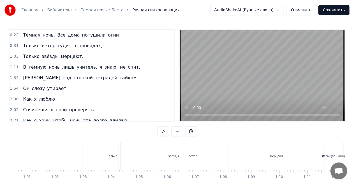
drag, startPoint x: 47, startPoint y: 45, endPoint x: 77, endPoint y: 57, distance: 33.0
click at [47, 45] on span "ветер" at bounding box center [48, 45] width 15 height 6
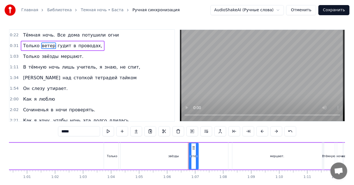
drag, startPoint x: 194, startPoint y: 147, endPoint x: 169, endPoint y: 146, distance: 24.1
click at [169, 147] on div "звёзды" at bounding box center [173, 156] width 109 height 28
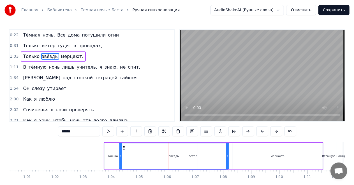
click at [192, 148] on div "звёзды" at bounding box center [174, 156] width 109 height 26
click at [42, 48] on span "ветер" at bounding box center [48, 45] width 15 height 6
type input "*****"
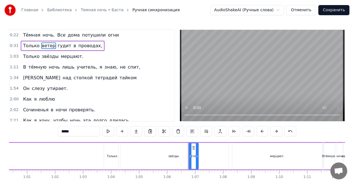
click at [21, 45] on div "Только ветер гудит в проводах," at bounding box center [63, 46] width 84 height 10
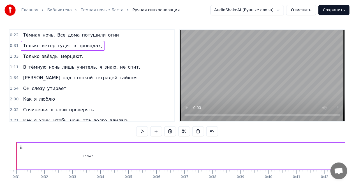
scroll to position [0, 841]
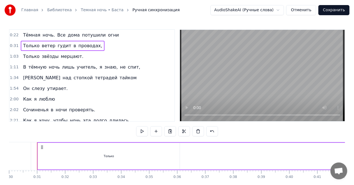
click at [22, 45] on span "Только" at bounding box center [31, 45] width 18 height 6
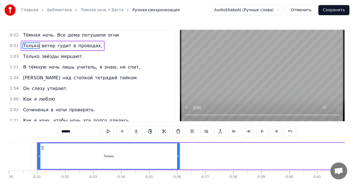
click at [22, 45] on span "Только" at bounding box center [31, 45] width 18 height 6
click at [22, 43] on span "Только" at bounding box center [31, 45] width 18 height 6
click at [42, 47] on span "ветер" at bounding box center [48, 45] width 15 height 6
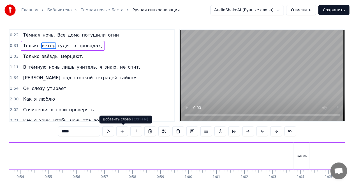
scroll to position [0, 1844]
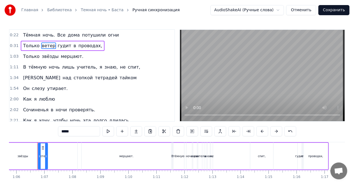
drag, startPoint x: 43, startPoint y: 146, endPoint x: 40, endPoint y: 148, distance: 3.3
click at [40, 148] on div "звёзды" at bounding box center [22, 156] width 109 height 28
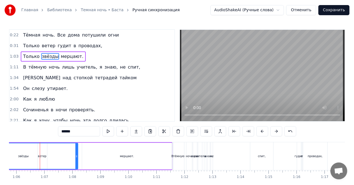
click at [43, 149] on div "звёзды" at bounding box center [23, 156] width 109 height 26
drag, startPoint x: 77, startPoint y: 157, endPoint x: 84, endPoint y: 159, distance: 7.2
click at [84, 159] on div at bounding box center [83, 156] width 2 height 26
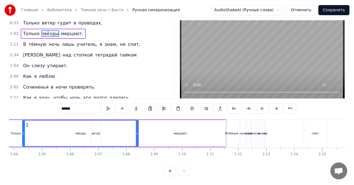
scroll to position [0, 1758]
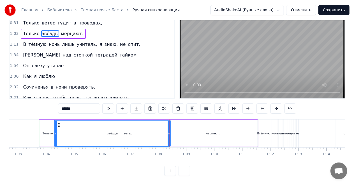
click at [41, 121] on div "Только" at bounding box center [48, 133] width 16 height 27
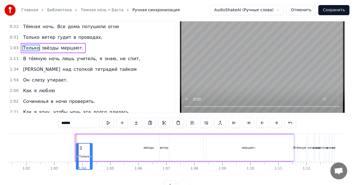
scroll to position [0, 1720]
drag, startPoint x: 46, startPoint y: 146, endPoint x: 82, endPoint y: 140, distance: 36.7
click at [82, 140] on div "Только" at bounding box center [85, 147] width 17 height 27
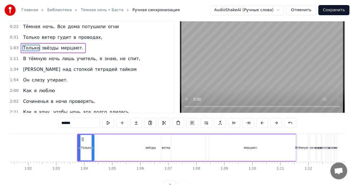
click at [153, 149] on div "звёзды" at bounding box center [151, 147] width 116 height 27
type input "******"
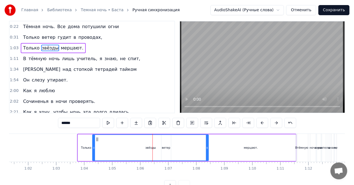
scroll to position [0, 0]
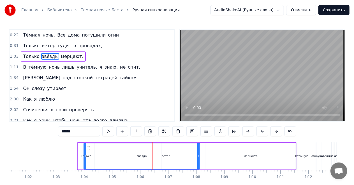
drag, startPoint x: 98, startPoint y: 147, endPoint x: 110, endPoint y: 153, distance: 13.8
click at [88, 150] on div "звёзды" at bounding box center [142, 156] width 116 height 26
click at [169, 159] on div "звёзды" at bounding box center [141, 156] width 116 height 26
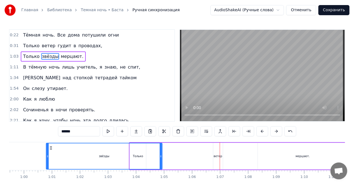
drag, startPoint x: 87, startPoint y: 146, endPoint x: 43, endPoint y: 144, distance: 43.8
click at [46, 144] on div "звёзды" at bounding box center [104, 156] width 116 height 26
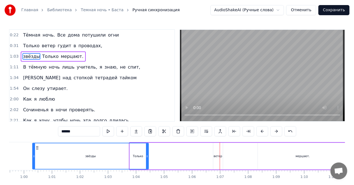
scroll to position [0, 1659]
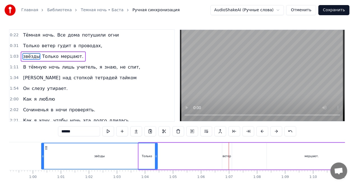
click at [229, 160] on div at bounding box center [229, 156] width 0 height 28
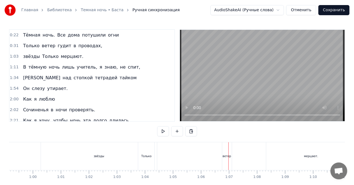
click at [235, 156] on div "звёзды Только мерцают." at bounding box center [248, 156] width 220 height 28
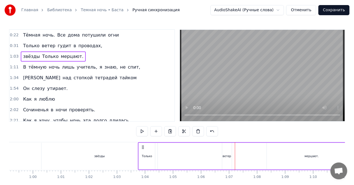
click at [42, 46] on span "ветер" at bounding box center [48, 45] width 15 height 6
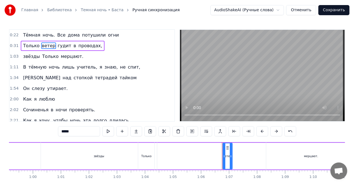
drag, startPoint x: 228, startPoint y: 148, endPoint x: 234, endPoint y: 146, distance: 7.0
click at [234, 146] on div "звёзды Только мерцают." at bounding box center [248, 156] width 220 height 28
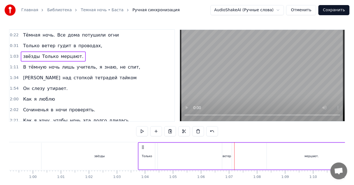
click at [228, 156] on div "звёзды Только мерцают." at bounding box center [248, 156] width 220 height 28
drag, startPoint x: 40, startPoint y: 44, endPoint x: 104, endPoint y: 91, distance: 78.8
click at [41, 44] on span "ветер" at bounding box center [48, 45] width 15 height 6
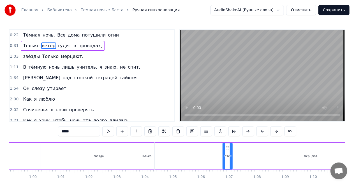
drag, startPoint x: 224, startPoint y: 149, endPoint x: 219, endPoint y: 155, distance: 7.6
click at [219, 155] on div "звёзды Только мерцают." at bounding box center [248, 156] width 220 height 28
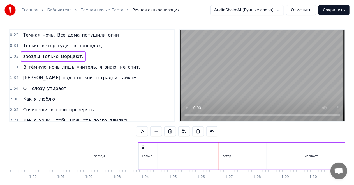
click at [225, 155] on div "звёзды Только мерцают." at bounding box center [248, 156] width 220 height 28
click at [225, 155] on div at bounding box center [225, 156] width 0 height 28
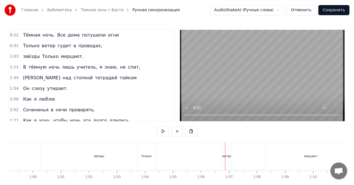
click at [153, 155] on div "Только" at bounding box center [146, 156] width 16 height 28
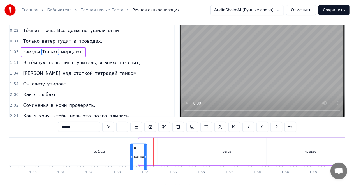
scroll to position [5, 0]
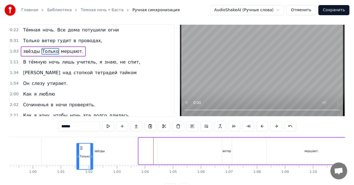
drag, startPoint x: 144, startPoint y: 148, endPoint x: 82, endPoint y: 132, distance: 64.1
click at [82, 132] on div "0:22 Тёмная ночь. Все дома потушили огни 0:31 Только ветер гудит в проводах, 1:…" at bounding box center [177, 108] width 336 height 169
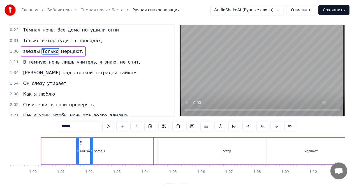
click at [191, 150] on div "звёзды Только мерцают." at bounding box center [199, 151] width 317 height 28
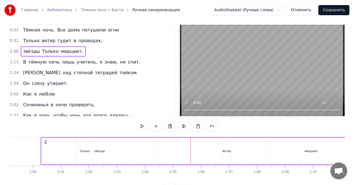
click at [222, 146] on div "звёзды Только мерцают." at bounding box center [199, 151] width 317 height 28
click at [223, 146] on div "звёзды Только мерцают." at bounding box center [199, 151] width 317 height 28
click at [57, 137] on div "звёзды" at bounding box center [99, 150] width 117 height 27
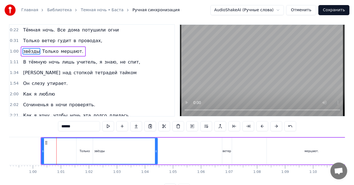
click at [57, 137] on div "звёзды" at bounding box center [99, 150] width 117 height 27
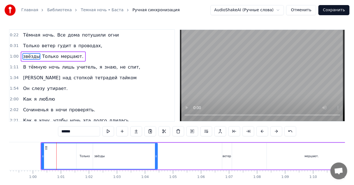
click at [41, 142] on div "звёзды Только мерцают." at bounding box center [199, 156] width 317 height 28
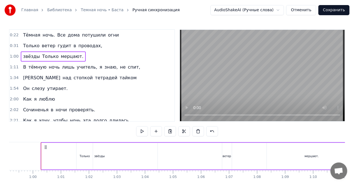
click at [41, 142] on div "звёзды Только мерцают." at bounding box center [199, 156] width 317 height 28
drag, startPoint x: 46, startPoint y: 56, endPoint x: 22, endPoint y: 54, distance: 24.7
click at [22, 54] on div "звёзды Только мерцают." at bounding box center [53, 56] width 65 height 10
drag, startPoint x: 29, startPoint y: 57, endPoint x: 44, endPoint y: 56, distance: 15.2
click at [45, 56] on div "звёзды Только мерцают." at bounding box center [53, 56] width 65 height 10
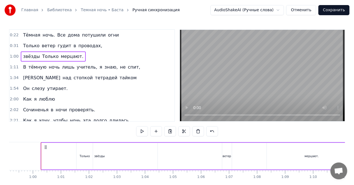
click at [12, 55] on span "1:00" at bounding box center [14, 57] width 9 height 6
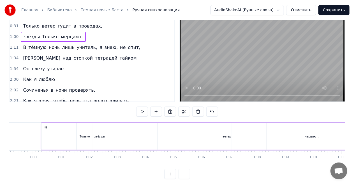
scroll to position [27, 0]
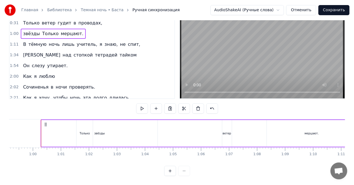
click at [232, 130] on div "звёзды Только мерцают." at bounding box center [199, 133] width 317 height 28
click at [232, 130] on div at bounding box center [232, 133] width 0 height 28
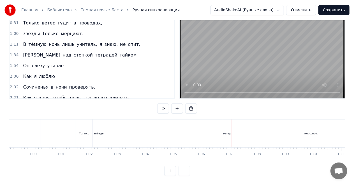
click at [228, 133] on div "звёзды Только мерцают." at bounding box center [199, 133] width 317 height 28
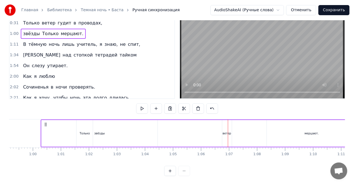
click at [228, 133] on div "звёзды Только мерцают." at bounding box center [199, 133] width 317 height 28
click at [229, 128] on div "звёзды Только мерцают." at bounding box center [199, 133] width 317 height 28
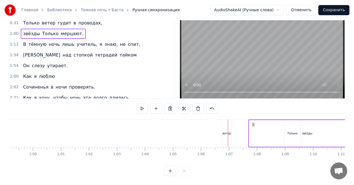
drag, startPoint x: 45, startPoint y: 119, endPoint x: 233, endPoint y: 124, distance: 188.0
click at [253, 122] on icon at bounding box center [253, 124] width 4 height 4
click at [225, 131] on div "ветер" at bounding box center [227, 133] width 8 height 4
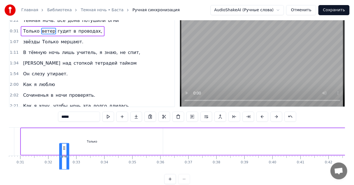
scroll to position [0, 858]
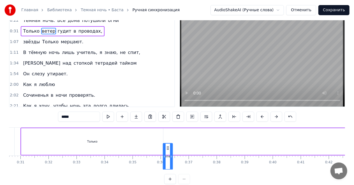
drag, startPoint x: 228, startPoint y: 147, endPoint x: 168, endPoint y: 128, distance: 63.1
click at [168, 126] on div "0:22 Тёмная ночь. Все дома потушили огни 0:31 Только ветер гудит в проводах, 1:…" at bounding box center [177, 99] width 336 height 169
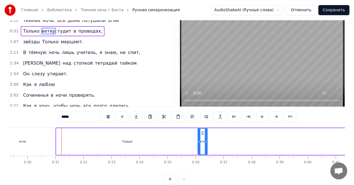
scroll to position [0, 824]
click at [174, 136] on div "Только" at bounding box center [126, 141] width 142 height 27
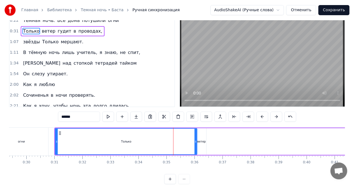
scroll to position [0, 0]
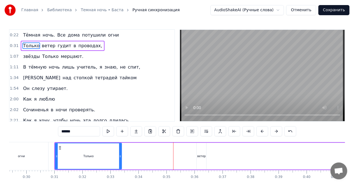
drag, startPoint x: 196, startPoint y: 147, endPoint x: 114, endPoint y: 154, distance: 81.9
click at [121, 151] on div at bounding box center [120, 156] width 2 height 26
click at [65, 158] on div "Только" at bounding box center [89, 156] width 66 height 26
click at [44, 156] on div "огни" at bounding box center [21, 156] width 54 height 28
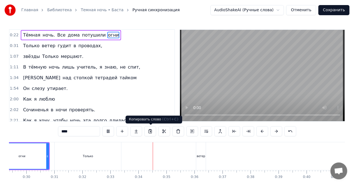
click at [36, 158] on div "огни" at bounding box center [21, 156] width 53 height 26
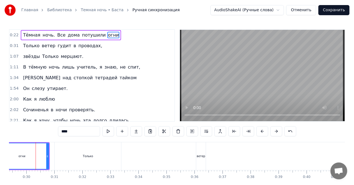
scroll to position [0, 823]
drag, startPoint x: 49, startPoint y: 155, endPoint x: 24, endPoint y: 161, distance: 26.4
click at [24, 161] on div at bounding box center [23, 156] width 2 height 26
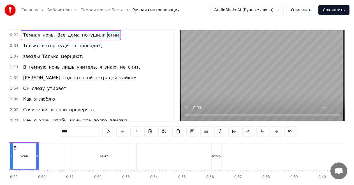
click at [287, 132] on button at bounding box center [291, 131] width 12 height 10
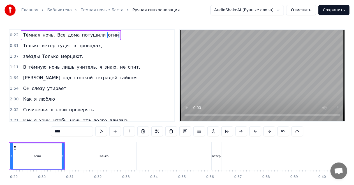
click at [109, 161] on div "Только" at bounding box center [103, 156] width 66 height 28
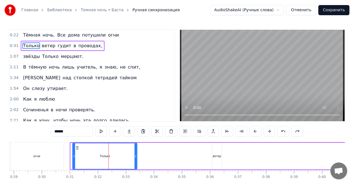
click at [75, 156] on icon at bounding box center [74, 156] width 2 height 4
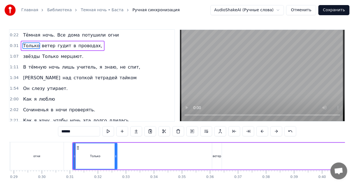
drag, startPoint x: 137, startPoint y: 157, endPoint x: 126, endPoint y: 151, distance: 12.4
click at [117, 159] on div at bounding box center [116, 156] width 2 height 26
click at [59, 151] on div "огни" at bounding box center [37, 156] width 54 height 28
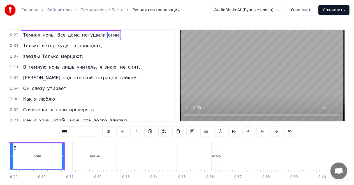
click at [216, 155] on div "ветер" at bounding box center [216, 156] width 8 height 4
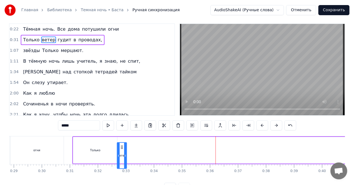
scroll to position [6, 0]
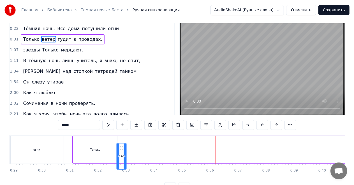
drag, startPoint x: 213, startPoint y: 148, endPoint x: 122, endPoint y: 137, distance: 91.6
click at [44, 142] on div "огни" at bounding box center [37, 149] width 54 height 28
type input "****"
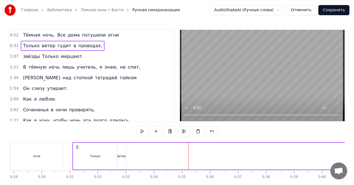
click at [62, 48] on span "гудит" at bounding box center [64, 45] width 15 height 6
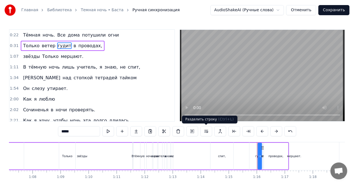
scroll to position [0, 2103]
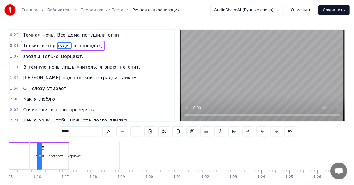
drag, startPoint x: 42, startPoint y: 147, endPoint x: 31, endPoint y: 149, distance: 11.1
click at [31, 149] on div "мерцают." at bounding box center [75, 156] width 90 height 28
type input "********"
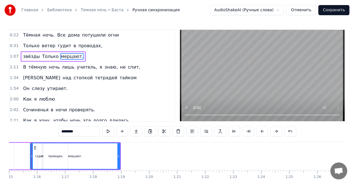
scroll to position [0, 2097]
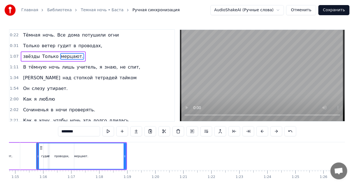
click at [43, 148] on icon at bounding box center [41, 147] width 4 height 4
click at [46, 149] on div "мерцают." at bounding box center [81, 156] width 89 height 26
click at [42, 146] on icon at bounding box center [41, 147] width 4 height 4
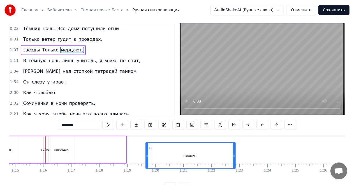
scroll to position [7, 0]
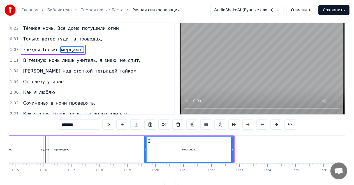
click at [45, 146] on div at bounding box center [45, 149] width 0 height 28
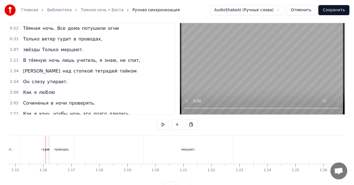
click at [48, 146] on div "звёзды Только мерцают." at bounding box center [22, 149] width 425 height 28
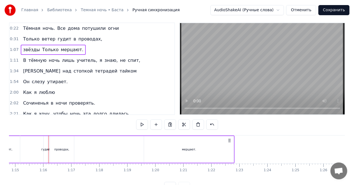
click at [43, 146] on div "звёзды Только мерцают." at bounding box center [22, 149] width 425 height 28
drag, startPoint x: 54, startPoint y: 38, endPoint x: 55, endPoint y: 41, distance: 2.8
click at [57, 38] on span "гудит" at bounding box center [64, 39] width 15 height 6
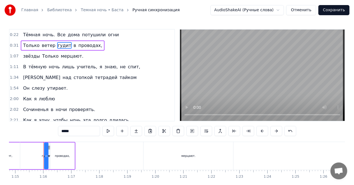
scroll to position [0, 0]
drag, startPoint x: 49, startPoint y: 146, endPoint x: 34, endPoint y: 149, distance: 15.2
click at [34, 149] on div "звёзды Только мерцают." at bounding box center [22, 156] width 425 height 28
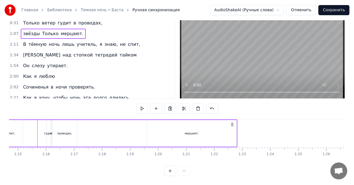
scroll to position [0, 1790]
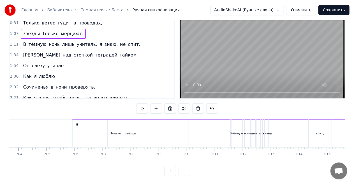
drag, startPoint x: 124, startPoint y: 120, endPoint x: 153, endPoint y: 119, distance: 28.9
click at [75, 122] on icon at bounding box center [76, 124] width 4 height 4
drag, startPoint x: 229, startPoint y: 115, endPoint x: 208, endPoint y: 117, distance: 20.6
click at [208, 119] on div "звёзды Только мерцают." at bounding box center [283, 133] width 425 height 28
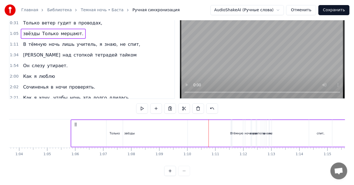
drag, startPoint x: 206, startPoint y: 113, endPoint x: 190, endPoint y: 113, distance: 15.4
click at [190, 113] on div "0:22 Тёмная ночь. Все дома потушили огни 0:31 Только ветер гудит в проводах, 1:…" at bounding box center [177, 90] width 336 height 169
click at [189, 119] on div "звёзды Только мерцают." at bounding box center [283, 133] width 425 height 28
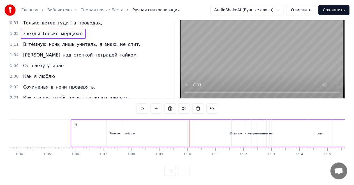
drag, startPoint x: 189, startPoint y: 115, endPoint x: 116, endPoint y: 132, distance: 74.7
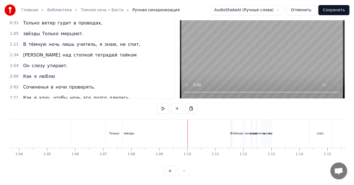
drag, startPoint x: 310, startPoint y: 129, endPoint x: 305, endPoint y: 129, distance: 4.5
click at [310, 129] on div "спит," at bounding box center [320, 133] width 23 height 28
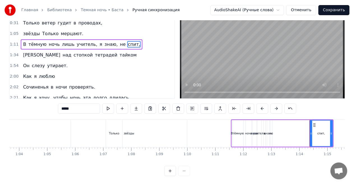
scroll to position [0, 0]
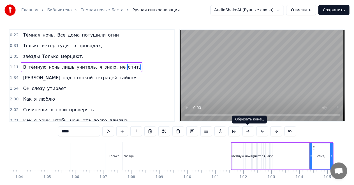
click at [321, 151] on div "спит," at bounding box center [321, 156] width 22 height 26
click at [313, 149] on icon at bounding box center [314, 147] width 4 height 4
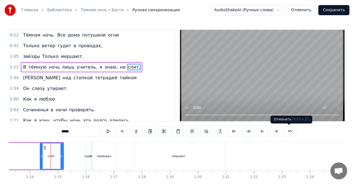
scroll to position [0, 2068]
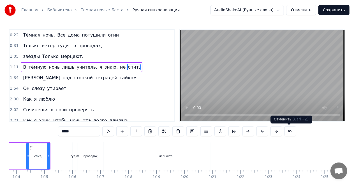
click at [289, 132] on button at bounding box center [291, 131] width 12 height 10
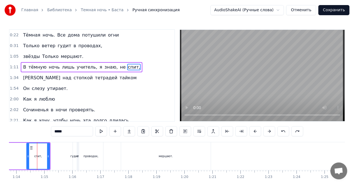
click at [289, 132] on div "*****" at bounding box center [177, 131] width 252 height 10
click at [283, 133] on button at bounding box center [284, 131] width 12 height 10
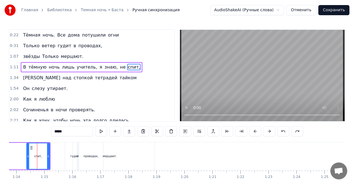
click at [283, 133] on button at bounding box center [284, 131] width 12 height 10
click at [284, 133] on button at bounding box center [284, 131] width 12 height 10
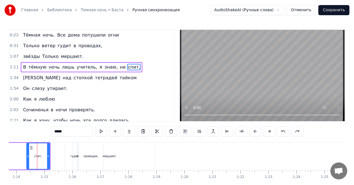
click at [284, 133] on button at bounding box center [284, 131] width 12 height 10
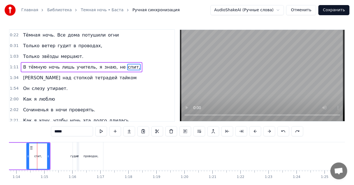
click at [284, 133] on button at bounding box center [284, 131] width 12 height 10
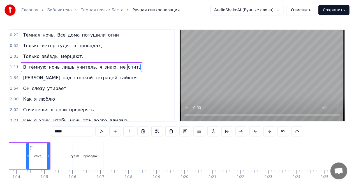
click at [284, 133] on button at bounding box center [284, 131] width 12 height 10
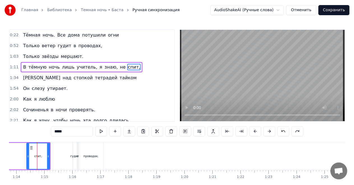
click at [284, 133] on button at bounding box center [284, 131] width 12 height 10
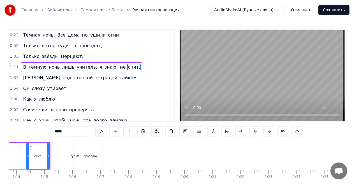
click at [284, 133] on button at bounding box center [284, 131] width 12 height 10
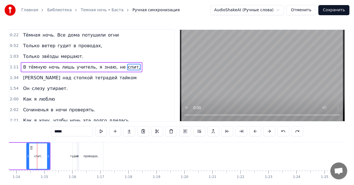
click at [284, 133] on button at bounding box center [284, 131] width 12 height 10
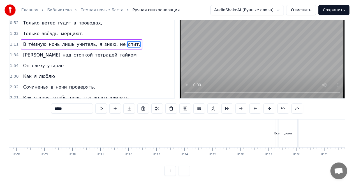
scroll to position [0, 735]
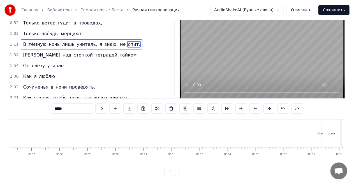
click at [35, 13] on div "Главная Библиотека Темная ночь • Баста Ручная синхронизация" at bounding box center [91, 9] width 175 height 11
click at [109, 10] on link "Темная ночь • Баста" at bounding box center [102, 10] width 43 height 6
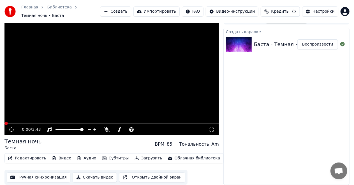
scroll to position [6, 0]
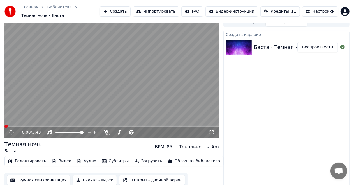
click at [21, 161] on button "Редактировать" at bounding box center [27, 161] width 43 height 8
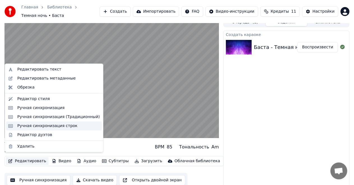
click at [62, 126] on div "Ручная синхронизация строк" at bounding box center [47, 126] width 60 height 6
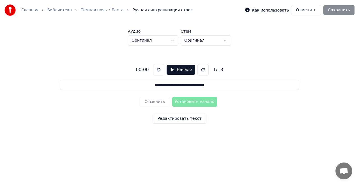
click at [172, 72] on button "Начало" at bounding box center [181, 70] width 28 height 10
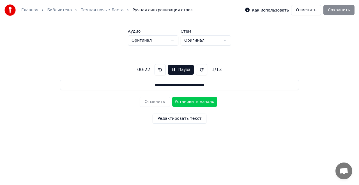
click at [183, 101] on button "Установить начало" at bounding box center [194, 101] width 45 height 10
drag, startPoint x: 213, startPoint y: 71, endPoint x: 203, endPoint y: 81, distance: 14.5
click at [213, 71] on div "1 / 13" at bounding box center [217, 69] width 15 height 7
click at [162, 101] on button "Отменить" at bounding box center [155, 101] width 30 height 10
click at [155, 70] on button at bounding box center [160, 69] width 11 height 11
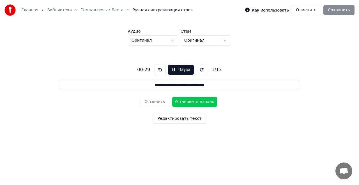
click at [157, 70] on button at bounding box center [160, 69] width 11 height 11
click at [158, 70] on button at bounding box center [160, 69] width 11 height 11
click at [183, 102] on button "Установить начало" at bounding box center [194, 101] width 45 height 10
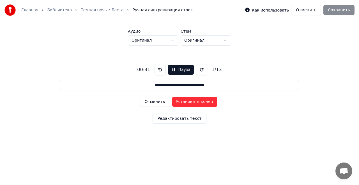
click at [184, 102] on button "Установить конец" at bounding box center [194, 101] width 45 height 10
click at [184, 102] on button "Установить начало" at bounding box center [194, 101] width 45 height 10
click at [184, 102] on button "Установить конец" at bounding box center [194, 101] width 45 height 10
type input "**********"
click at [158, 69] on button at bounding box center [160, 69] width 11 height 11
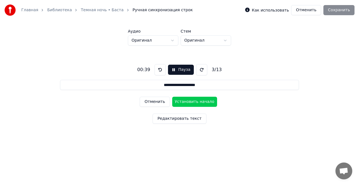
click at [158, 69] on button at bounding box center [160, 69] width 11 height 11
click at [159, 69] on button at bounding box center [160, 69] width 11 height 11
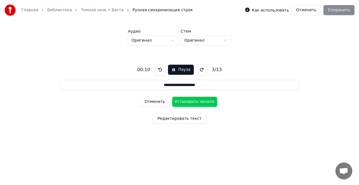
click at [159, 69] on button at bounding box center [160, 69] width 11 height 11
drag, startPoint x: 194, startPoint y: 67, endPoint x: 211, endPoint y: 72, distance: 18.1
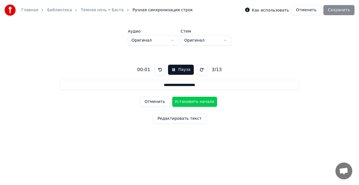
click at [196, 67] on button at bounding box center [201, 69] width 11 height 11
click at [201, 70] on button at bounding box center [201, 69] width 11 height 11
click at [183, 68] on button "Пауза" at bounding box center [181, 70] width 26 height 10
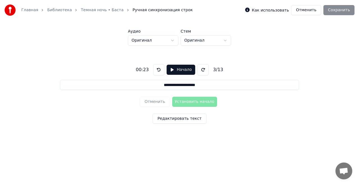
click at [150, 102] on div "Отменить Установить начало" at bounding box center [179, 101] width 79 height 15
click at [158, 101] on div "Отменить Установить начало" at bounding box center [179, 101] width 79 height 15
drag, startPoint x: 158, startPoint y: 101, endPoint x: 165, endPoint y: 91, distance: 12.4
click at [158, 101] on div "Отменить Установить начало" at bounding box center [179, 101] width 79 height 15
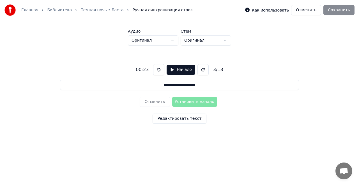
click at [171, 86] on input "**********" at bounding box center [179, 85] width 239 height 10
drag, startPoint x: 147, startPoint y: 103, endPoint x: 149, endPoint y: 99, distance: 4.5
click at [147, 103] on div "Отменить Установить начало" at bounding box center [179, 101] width 79 height 15
click at [142, 9] on span "Ручная синхронизация строк" at bounding box center [163, 10] width 60 height 6
click at [109, 8] on link "Темная ночь • Баста" at bounding box center [102, 10] width 43 height 6
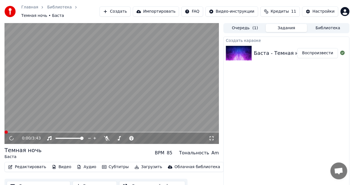
click at [27, 163] on button "Редактировать" at bounding box center [27, 167] width 43 height 8
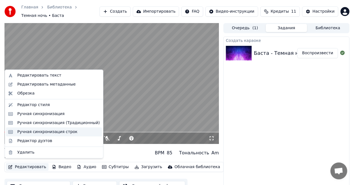
click at [52, 132] on div "Ручная синхронизация строк" at bounding box center [47, 132] width 60 height 6
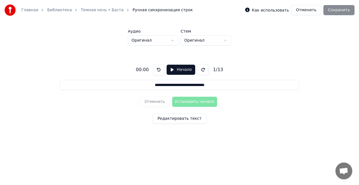
click at [171, 71] on button "Начало" at bounding box center [181, 70] width 28 height 10
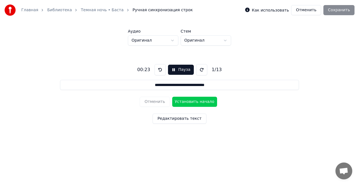
click at [160, 73] on button at bounding box center [160, 69] width 11 height 11
click at [312, 12] on button "Отменить" at bounding box center [306, 10] width 30 height 10
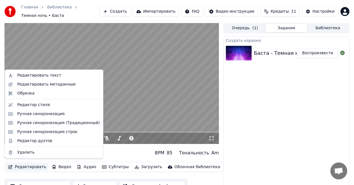
click at [28, 163] on button "Редактировать" at bounding box center [27, 167] width 43 height 8
click at [52, 130] on div "Ручная синхронизация строк" at bounding box center [47, 132] width 60 height 6
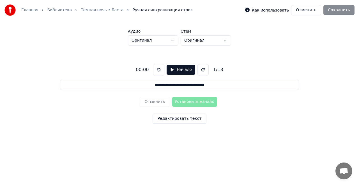
click at [178, 70] on button "Начало" at bounding box center [181, 70] width 28 height 10
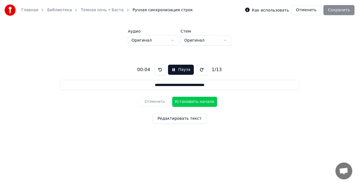
click at [106, 10] on link "Темная ночь • Баста" at bounding box center [102, 10] width 43 height 6
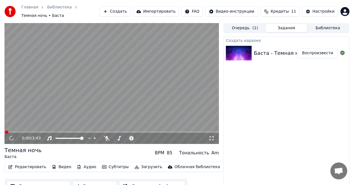
click at [12, 135] on icon at bounding box center [12, 138] width 8 height 8
click at [65, 93] on video at bounding box center [111, 83] width 215 height 121
click at [33, 163] on button "Редактировать" at bounding box center [27, 167] width 43 height 8
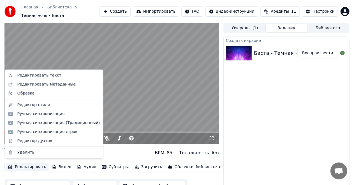
click at [141, 106] on video at bounding box center [111, 83] width 215 height 121
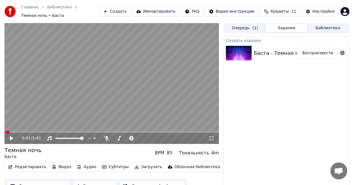
click at [21, 164] on button "Редактировать" at bounding box center [27, 167] width 43 height 8
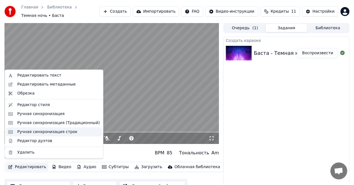
click at [49, 132] on div "Ручная синхронизация строк" at bounding box center [47, 132] width 60 height 6
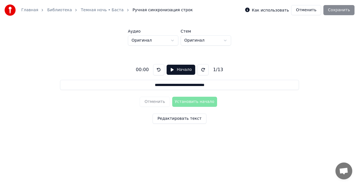
click at [169, 70] on button "Начало" at bounding box center [181, 70] width 28 height 10
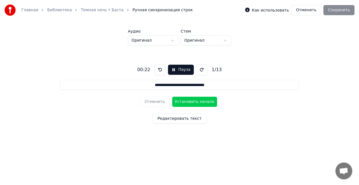
click at [187, 101] on button "Установить начало" at bounding box center [194, 101] width 45 height 10
click at [188, 102] on button "Установить конец" at bounding box center [194, 101] width 45 height 10
click at [188, 101] on button "Установить начало" at bounding box center [194, 101] width 45 height 10
click at [188, 101] on button "Установить конец" at bounding box center [194, 101] width 45 height 10
click at [188, 101] on button "Установить начало" at bounding box center [194, 101] width 45 height 10
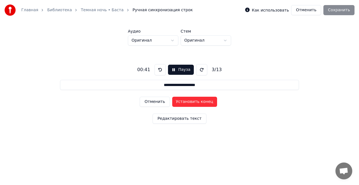
click at [188, 101] on button "Установить конец" at bounding box center [194, 101] width 45 height 10
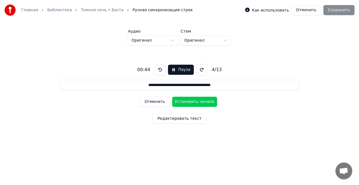
click at [188, 101] on button "Установить начало" at bounding box center [194, 101] width 45 height 10
click at [189, 101] on button "Установить конец" at bounding box center [194, 101] width 45 height 10
click at [189, 101] on button "Установить начало" at bounding box center [194, 101] width 45 height 10
click at [189, 101] on button "Установить конец" at bounding box center [194, 101] width 45 height 10
click at [189, 101] on button "Установить начало" at bounding box center [194, 101] width 45 height 10
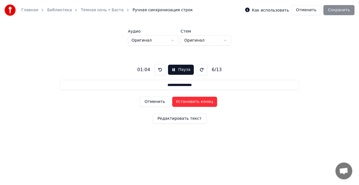
click at [189, 101] on button "Установить конец" at bounding box center [194, 101] width 45 height 10
click at [189, 101] on button "Установить начало" at bounding box center [194, 101] width 45 height 10
click at [189, 101] on button "Установить конец" at bounding box center [194, 101] width 45 height 10
click at [189, 101] on button "Установить начало" at bounding box center [194, 101] width 45 height 10
click at [189, 101] on button "Установить конец" at bounding box center [194, 101] width 45 height 10
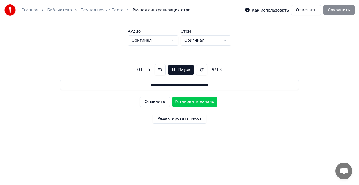
click at [189, 101] on button "Установить начало" at bounding box center [194, 101] width 45 height 10
click at [189, 101] on button "Установить конец" at bounding box center [194, 101] width 45 height 10
click at [189, 101] on button "Установить начало" at bounding box center [194, 101] width 45 height 10
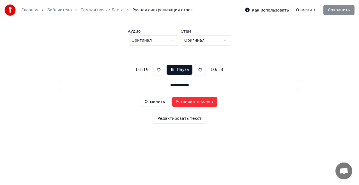
click at [189, 101] on button "Установить конец" at bounding box center [194, 101] width 45 height 10
type input "**********"
click at [174, 62] on div "**********" at bounding box center [179, 92] width 341 height 95
click at [174, 69] on button "Пауза" at bounding box center [180, 70] width 26 height 10
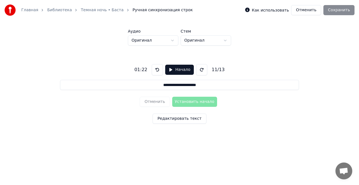
click at [155, 72] on button at bounding box center [157, 69] width 11 height 11
click at [180, 116] on button "Редактировать текст" at bounding box center [180, 118] width 54 height 10
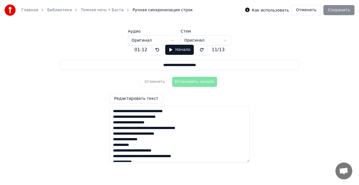
click at [283, 91] on div "**********" at bounding box center [179, 100] width 341 height 111
click at [157, 83] on div "Отменить Установить начало" at bounding box center [179, 81] width 79 height 15
click at [158, 83] on div "Отменить Установить начало" at bounding box center [179, 81] width 79 height 15
click at [234, 76] on div "**********" at bounding box center [179, 100] width 341 height 111
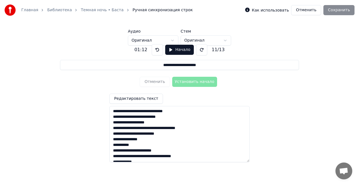
click at [96, 10] on link "Темная ночь • Баста" at bounding box center [102, 10] width 43 height 6
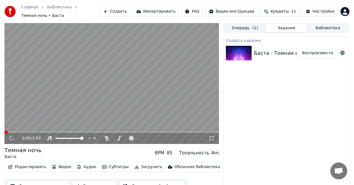
click at [13, 114] on video at bounding box center [111, 83] width 215 height 121
click at [22, 163] on button "Редактировать" at bounding box center [27, 167] width 43 height 8
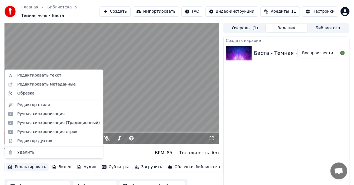
click at [135, 45] on video at bounding box center [111, 83] width 215 height 121
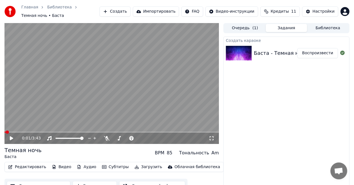
click at [25, 163] on button "Редактировать" at bounding box center [27, 167] width 43 height 8
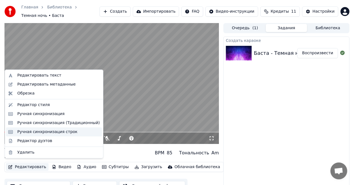
click at [38, 133] on div "Ручная синхронизация строк" at bounding box center [47, 132] width 60 height 6
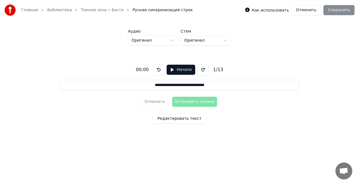
click at [179, 72] on button "Начало" at bounding box center [181, 70] width 28 height 10
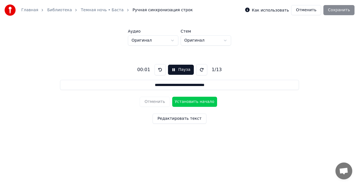
click at [196, 70] on button at bounding box center [201, 69] width 11 height 11
click at [197, 70] on button at bounding box center [201, 69] width 11 height 11
click at [182, 99] on button "Установить начало" at bounding box center [194, 101] width 45 height 10
click at [182, 101] on button "Установить конец" at bounding box center [194, 101] width 45 height 10
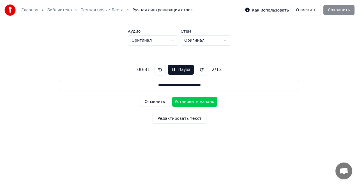
click at [182, 101] on button "Установить начало" at bounding box center [194, 101] width 45 height 10
click at [183, 101] on button "Установить конец" at bounding box center [194, 101] width 45 height 10
click at [183, 101] on button "Установить начало" at bounding box center [194, 101] width 45 height 10
click at [183, 101] on button "Установить конец" at bounding box center [194, 101] width 45 height 10
click at [183, 101] on button "Установить начало" at bounding box center [194, 101] width 45 height 10
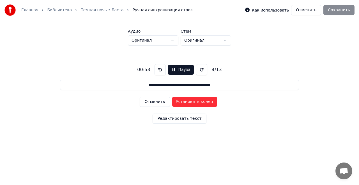
click at [183, 101] on button "Установить конец" at bounding box center [194, 101] width 45 height 10
click at [183, 101] on button "Установить начало" at bounding box center [194, 101] width 45 height 10
click at [183, 101] on button "Установить конец" at bounding box center [194, 101] width 45 height 10
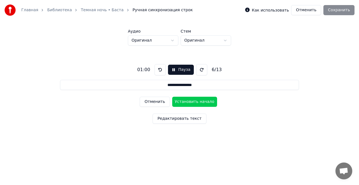
click at [183, 101] on button "Установить начало" at bounding box center [194, 101] width 45 height 10
click at [183, 101] on button "Установить конец" at bounding box center [194, 101] width 45 height 10
click at [183, 101] on button "Установить начало" at bounding box center [194, 101] width 45 height 10
click at [183, 102] on button "Установить конец" at bounding box center [194, 101] width 45 height 10
click at [183, 102] on button "Установить начало" at bounding box center [194, 101] width 45 height 10
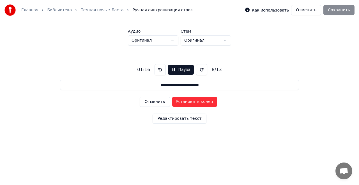
click at [183, 102] on button "Установить конец" at bounding box center [194, 101] width 45 height 10
click at [183, 102] on button "Установить начало" at bounding box center [194, 101] width 45 height 10
click at [183, 102] on button "Установить конец" at bounding box center [194, 101] width 45 height 10
type input "**********"
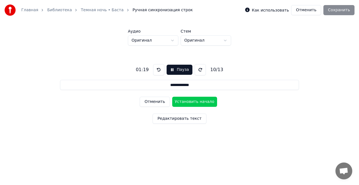
click at [172, 73] on button "Пауза" at bounding box center [180, 70] width 26 height 10
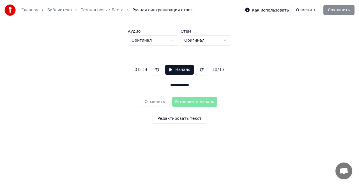
click at [210, 68] on div "10 / 13" at bounding box center [218, 69] width 17 height 7
click at [212, 68] on div "10 / 13" at bounding box center [218, 69] width 17 height 7
click at [211, 70] on div "10 / 13" at bounding box center [218, 69] width 17 height 7
click at [104, 10] on link "Темная ночь • Баста" at bounding box center [102, 10] width 43 height 6
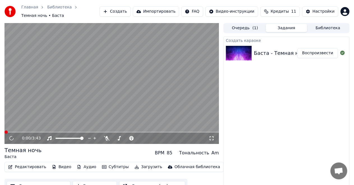
click at [13, 136] on icon at bounding box center [11, 138] width 4 height 4
click at [46, 91] on video at bounding box center [111, 83] width 215 height 121
click at [46, 90] on video at bounding box center [111, 83] width 215 height 121
click at [31, 163] on button "Редактировать" at bounding box center [27, 167] width 43 height 8
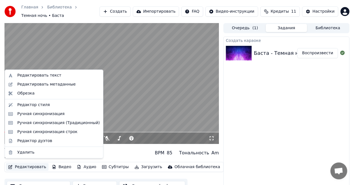
click at [142, 102] on video at bounding box center [111, 83] width 215 height 121
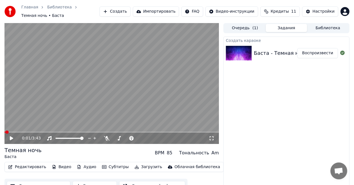
click at [22, 167] on button "Редактировать" at bounding box center [27, 167] width 43 height 8
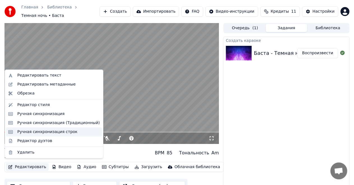
click at [53, 132] on div "Ручная синхронизация строк" at bounding box center [47, 132] width 60 height 6
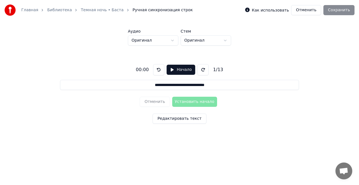
click at [178, 71] on button "Начало" at bounding box center [181, 70] width 28 height 10
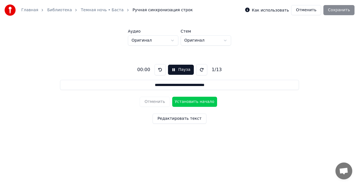
click at [200, 71] on button at bounding box center [201, 69] width 11 height 11
click at [178, 104] on button "Установить начало" at bounding box center [194, 101] width 45 height 10
click at [178, 104] on button "Установить конец" at bounding box center [194, 101] width 45 height 10
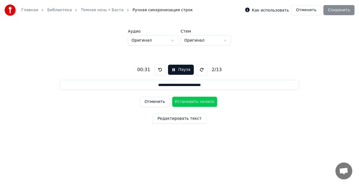
click at [178, 104] on button "Установить начало" at bounding box center [194, 101] width 45 height 10
click at [178, 104] on button "Установить конец" at bounding box center [194, 101] width 45 height 10
click at [178, 104] on button "Установить начало" at bounding box center [194, 101] width 45 height 10
click at [178, 104] on button "Установить конец" at bounding box center [194, 101] width 45 height 10
click at [178, 104] on button "Установить начало" at bounding box center [194, 101] width 45 height 10
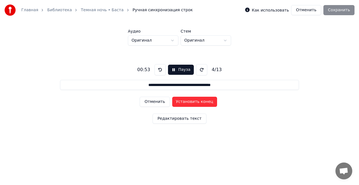
click at [179, 104] on button "Установить конец" at bounding box center [194, 101] width 45 height 10
click at [179, 104] on button "Установить начало" at bounding box center [194, 101] width 45 height 10
click at [179, 104] on button "Установить конец" at bounding box center [194, 101] width 45 height 10
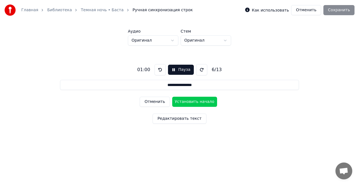
click at [179, 104] on button "Установить начало" at bounding box center [194, 101] width 45 height 10
click at [179, 104] on button "Установить конец" at bounding box center [194, 101] width 45 height 10
click at [179, 104] on button "Установить начало" at bounding box center [194, 101] width 45 height 10
click at [179, 104] on button "Установить конец" at bounding box center [194, 101] width 45 height 10
click at [179, 104] on button "Установить начало" at bounding box center [194, 101] width 45 height 10
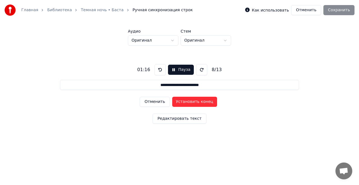
click at [179, 104] on button "Установить конец" at bounding box center [194, 101] width 45 height 10
click at [179, 104] on button "Установить начало" at bounding box center [194, 101] width 45 height 10
click at [179, 104] on button "Установить конец" at bounding box center [194, 101] width 45 height 10
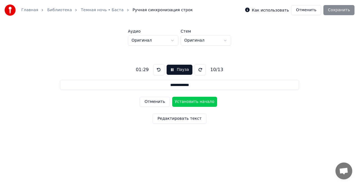
click at [179, 104] on button "Установить начало" at bounding box center [194, 101] width 45 height 10
click at [179, 104] on button "Установить конец" at bounding box center [194, 101] width 45 height 10
click at [180, 104] on button "Установить начало" at bounding box center [194, 101] width 45 height 10
click at [180, 104] on button "Установить конец" at bounding box center [194, 101] width 45 height 10
click at [180, 104] on button "Установить начало" at bounding box center [194, 101] width 45 height 10
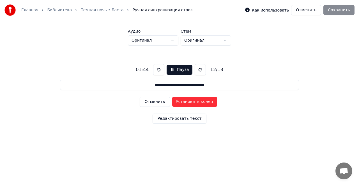
click at [178, 105] on button "Установить конец" at bounding box center [194, 101] width 45 height 10
type input "**********"
click at [178, 105] on button "Установить начало" at bounding box center [194, 101] width 45 height 10
click at [179, 103] on button "Установить конец" at bounding box center [194, 101] width 45 height 10
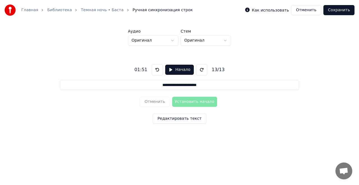
click at [335, 9] on button "Сохранить" at bounding box center [338, 10] width 31 height 10
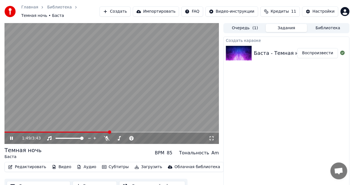
click at [8, 135] on div "1:49 / 3:43" at bounding box center [112, 138] width 210 height 6
click at [14, 135] on div "1:49 / 3:43" at bounding box center [112, 138] width 210 height 6
click at [11, 136] on icon at bounding box center [15, 138] width 13 height 4
click at [31, 165] on button "Редактировать" at bounding box center [27, 167] width 43 height 8
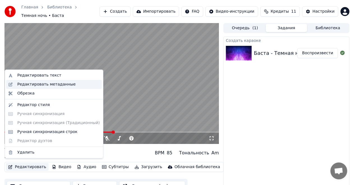
click at [49, 86] on div "Редактировать метаданные" at bounding box center [46, 84] width 58 height 6
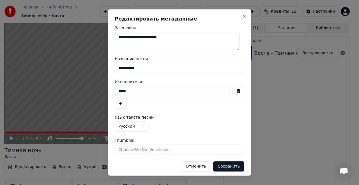
drag, startPoint x: 172, startPoint y: 36, endPoint x: 154, endPoint y: 40, distance: 18.2
click at [154, 40] on textarea "**********" at bounding box center [177, 41] width 125 height 18
drag, startPoint x: 132, startPoint y: 35, endPoint x: 126, endPoint y: 35, distance: 6.2
click at [119, 39] on textarea "**********" at bounding box center [177, 41] width 125 height 18
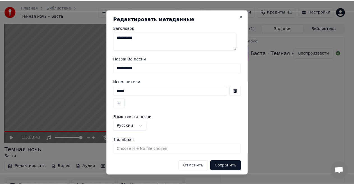
scroll to position [3, 0]
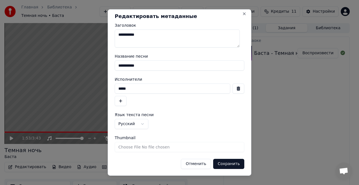
type textarea "**********"
click at [224, 163] on button "Сохранить" at bounding box center [228, 163] width 31 height 10
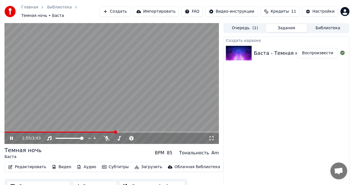
scroll to position [6, 0]
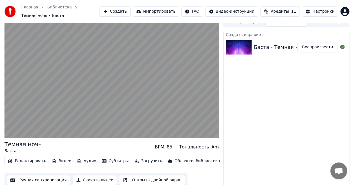
click at [30, 176] on button "Ручная синхронизация" at bounding box center [39, 180] width 64 height 10
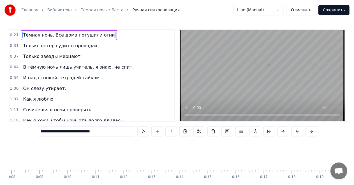
scroll to position [0, 586]
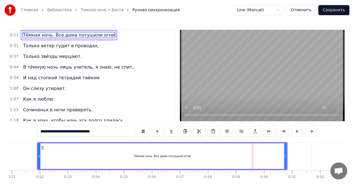
click at [50, 34] on span "Тёмная ночь. Все дома потушили огни" at bounding box center [68, 35] width 93 height 6
click at [67, 130] on input "**********" at bounding box center [86, 131] width 98 height 10
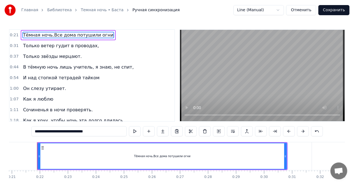
click at [60, 132] on input "**********" at bounding box center [78, 131] width 95 height 10
click at [61, 130] on input "**********" at bounding box center [79, 131] width 93 height 10
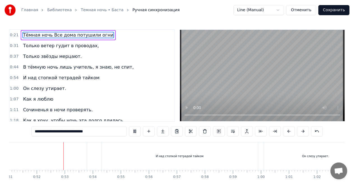
scroll to position [0, 1432]
click at [36, 66] on span "В тёмную ночь лишь учитель, я знаю, не спит," at bounding box center [78, 67] width 112 height 6
type input "**********"
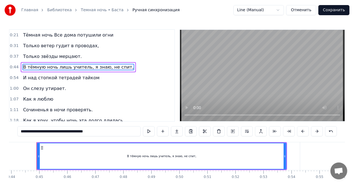
scroll to position [0, 1231]
click at [158, 156] on div "В тёмную ночь лишь учитель, я знаю, не спит," at bounding box center [162, 156] width 69 height 4
click at [33, 64] on span "В тёмную ночь лишь учитель, я знаю, не спит," at bounding box center [78, 67] width 112 height 6
click at [35, 67] on span "В тёмную ночь лишь учитель, я знаю, не спит," at bounding box center [78, 67] width 112 height 6
click at [48, 65] on span "В тёмную ночь лишь учитель, я знаю, не спит," at bounding box center [78, 67] width 112 height 6
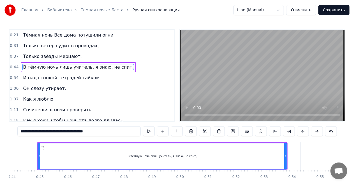
click at [59, 66] on span "В тёмную ночь лишь учитель, я знаю, не спит," at bounding box center [78, 67] width 112 height 6
click at [69, 65] on span "В тёмную ночь лишь учитель, я знаю, не спит," at bounding box center [78, 67] width 112 height 6
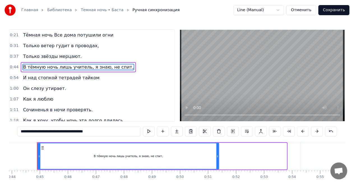
drag, startPoint x: 286, startPoint y: 154, endPoint x: 218, endPoint y: 159, distance: 68.1
click at [218, 159] on div at bounding box center [218, 156] width 2 height 26
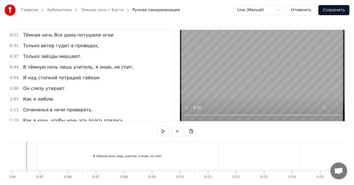
scroll to position [0, 1221]
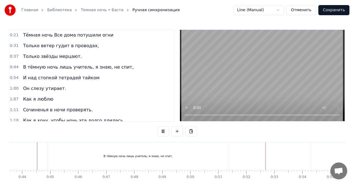
drag, startPoint x: 198, startPoint y: 144, endPoint x: 220, endPoint y: 156, distance: 24.9
click at [198, 144] on div "В тёмную ночь лишь учитель, я знаю, не спит," at bounding box center [138, 156] width 181 height 28
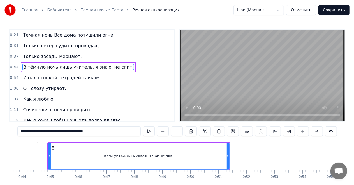
drag, startPoint x: 229, startPoint y: 156, endPoint x: 228, endPoint y: 152, distance: 3.8
click at [228, 152] on div "В тёмную ночь лишь учитель, я знаю, не спит," at bounding box center [139, 155] width 182 height 27
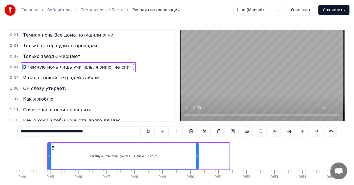
drag, startPoint x: 228, startPoint y: 152, endPoint x: 187, endPoint y: 154, distance: 41.3
click at [196, 154] on div at bounding box center [197, 156] width 2 height 26
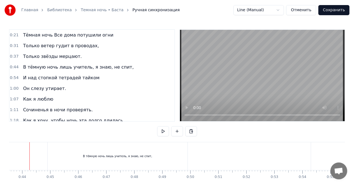
scroll to position [0, 1213]
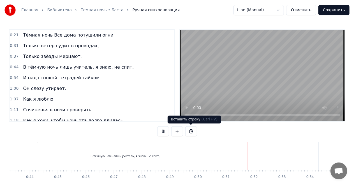
click at [190, 154] on div "В тёмную ночь лишь учитель, я знаю, не спит," at bounding box center [125, 156] width 140 height 28
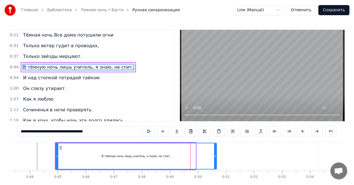
drag, startPoint x: 194, startPoint y: 153, endPoint x: 221, endPoint y: 158, distance: 27.3
click at [217, 158] on div at bounding box center [215, 156] width 2 height 26
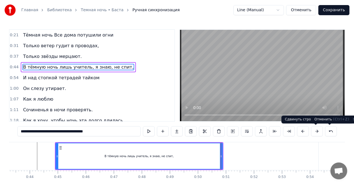
click at [327, 131] on button at bounding box center [331, 131] width 12 height 10
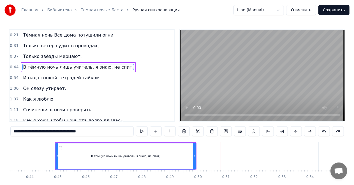
click at [327, 131] on button at bounding box center [324, 131] width 12 height 10
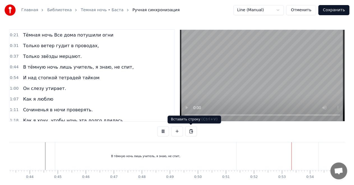
click at [232, 156] on div "В тёмную ночь лишь учитель, я знаю, не спит," at bounding box center [145, 156] width 181 height 28
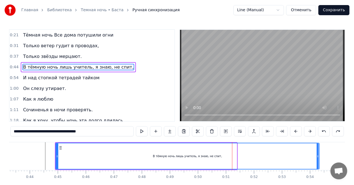
drag, startPoint x: 236, startPoint y: 154, endPoint x: 318, endPoint y: 157, distance: 82.5
click at [318, 157] on icon at bounding box center [318, 156] width 2 height 4
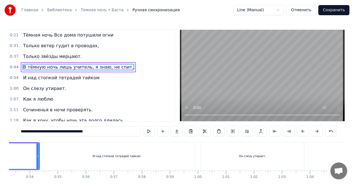
scroll to position [0, 1494]
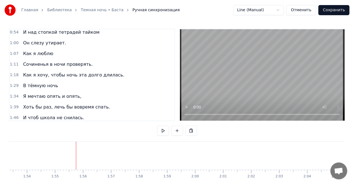
scroll to position [27, 0]
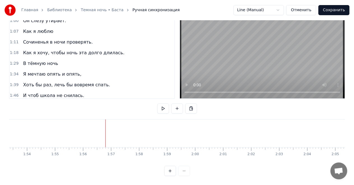
drag, startPoint x: 88, startPoint y: 149, endPoint x: 121, endPoint y: 149, distance: 33.1
drag, startPoint x: 151, startPoint y: 149, endPoint x: 157, endPoint y: 146, distance: 6.7
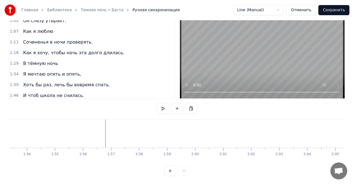
click at [343, 12] on button "Сохранить" at bounding box center [334, 10] width 31 height 10
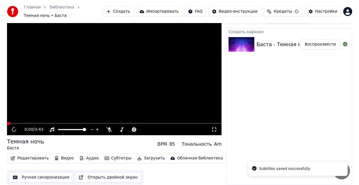
scroll to position [6, 0]
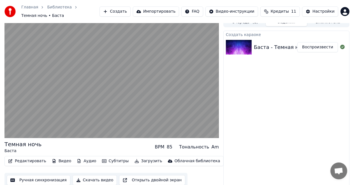
click at [99, 176] on button "Скачать видео" at bounding box center [95, 180] width 45 height 10
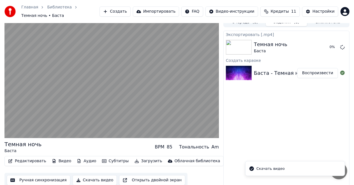
click at [263, 168] on div "Скачать видео" at bounding box center [271, 168] width 28 height 6
click at [251, 169] on icon "Notifications alt+T" at bounding box center [252, 168] width 4 height 4
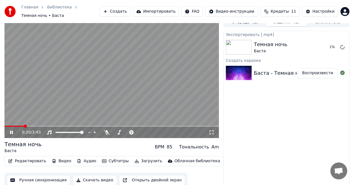
click at [12, 130] on icon at bounding box center [11, 131] width 3 height 3
drag, startPoint x: 22, startPoint y: 124, endPoint x: 10, endPoint y: 128, distance: 13.1
click at [10, 128] on div "0:20 / 3:43" at bounding box center [111, 131] width 215 height 11
click at [8, 122] on video at bounding box center [111, 77] width 215 height 121
click at [9, 125] on span at bounding box center [14, 125] width 20 height 1
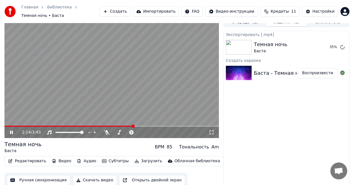
click at [130, 6] on button "Создать" at bounding box center [115, 11] width 31 height 10
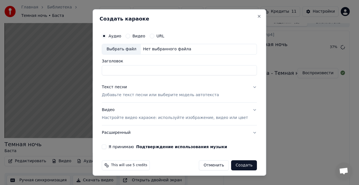
click at [127, 50] on div "Выбрать файл" at bounding box center [121, 49] width 39 height 10
type input "**********"
click at [133, 97] on p "Добавьте текст песни или выберите модель автотекста" at bounding box center [160, 95] width 117 height 6
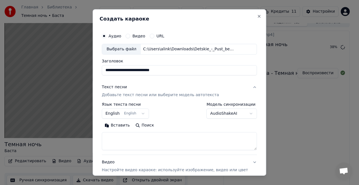
click at [126, 138] on textarea at bounding box center [179, 141] width 155 height 18
click at [120, 128] on button "Вставить" at bounding box center [117, 125] width 31 height 9
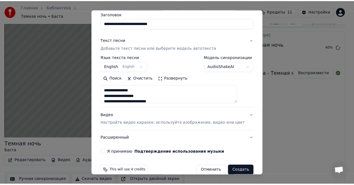
scroll to position [55, 0]
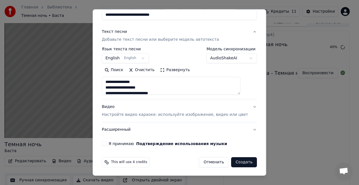
click at [113, 143] on div "Я принимаю Подтверждение использования музыки" at bounding box center [179, 143] width 155 height 4
click at [106, 143] on button "Я принимаю Подтверждение использования музыки" at bounding box center [104, 143] width 4 height 4
click at [231, 162] on button "Создать" at bounding box center [244, 162] width 26 height 10
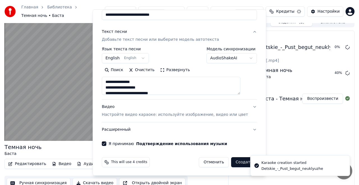
type textarea "**********"
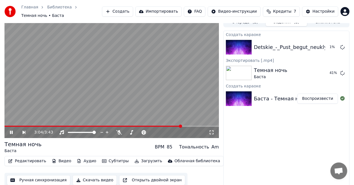
click at [13, 130] on icon at bounding box center [15, 132] width 13 height 4
click at [238, 44] on img at bounding box center [239, 47] width 26 height 15
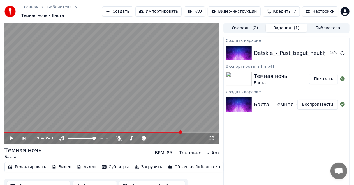
click at [328, 75] on button "Показать" at bounding box center [323, 79] width 29 height 10
click at [324, 49] on button "Воспроизвести" at bounding box center [318, 53] width 41 height 10
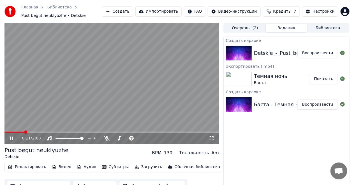
click at [22, 166] on button "Редактировать" at bounding box center [27, 167] width 43 height 8
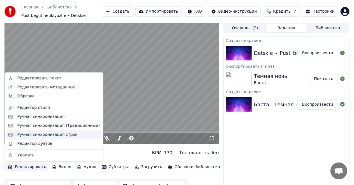
click at [55, 134] on div "Ручная синхронизация строк" at bounding box center [47, 135] width 60 height 6
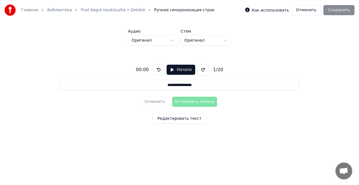
click at [121, 10] on link "Pust begut neuklyuzhe • Detskie" at bounding box center [113, 10] width 65 height 6
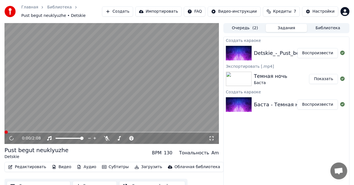
click at [81, 168] on button "Аудио" at bounding box center [87, 167] width 24 height 8
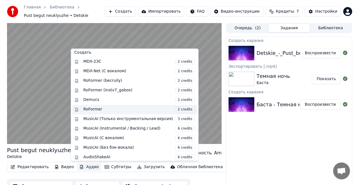
scroll to position [9, 0]
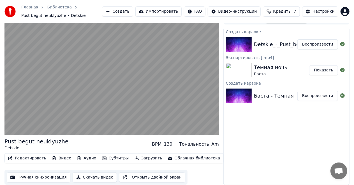
click at [276, 142] on div "Создать караоке Detskie_-_Pust_begut_neuklyuzhe Воспроизвести Экспортировать [.…" at bounding box center [287, 106] width 126 height 157
click at [185, 181] on div "Редактировать Видео Аудио Субтитры Загрузить Облачная библиотека Ручная синхрон…" at bounding box center [111, 168] width 215 height 31
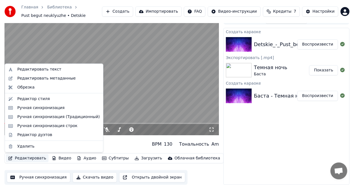
click at [22, 157] on button "Редактировать" at bounding box center [27, 158] width 43 height 8
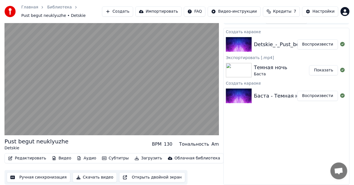
click at [265, 134] on div "Создать караоке Detskie_-_Pust_begut_neuklyuzhe Воспроизвести Экспортировать [.…" at bounding box center [287, 106] width 126 height 157
click at [277, 44] on div "Detskie_-_Pust_begut_neuklyuzhe" at bounding box center [296, 44] width 85 height 8
click at [19, 158] on button "Редактировать" at bounding box center [27, 158] width 43 height 8
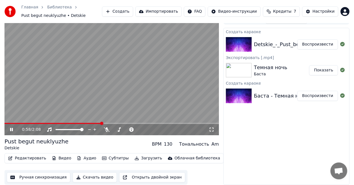
click at [266, 123] on div "Создать караоке Detskie_-_Pust_begut_neuklyuzhe Воспроизвести Экспортировать [.…" at bounding box center [287, 106] width 126 height 157
click at [133, 12] on button "Создать" at bounding box center [117, 11] width 31 height 10
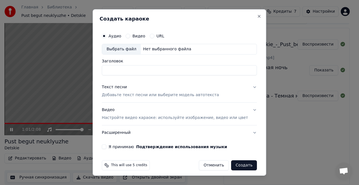
click at [123, 50] on div "Выбрать файл" at bounding box center [121, 49] width 39 height 10
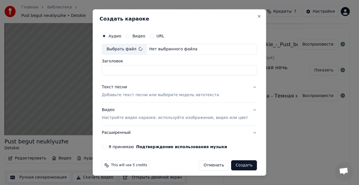
type input "**********"
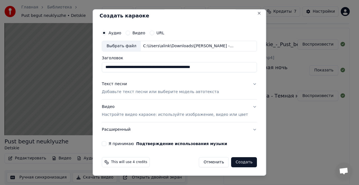
click at [144, 94] on p "Добавьте текст песни или выберите модель автотекста" at bounding box center [160, 92] width 117 height 6
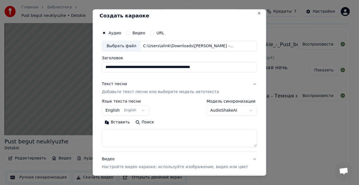
click at [125, 123] on button "Вставить" at bounding box center [117, 122] width 31 height 9
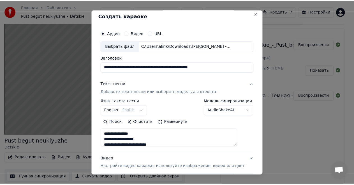
scroll to position [55, 0]
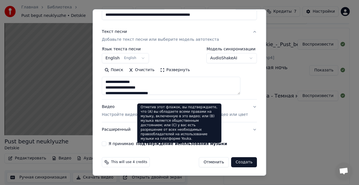
click at [145, 144] on button "Подтверждение использования музыки" at bounding box center [181, 143] width 91 height 4
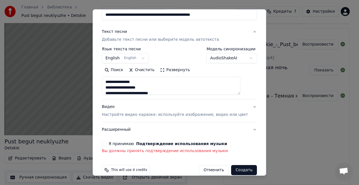
click at [106, 142] on button "Я принимаю Подтверждение использования музыки" at bounding box center [104, 143] width 4 height 4
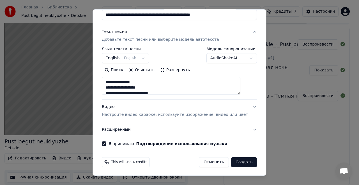
click at [231, 158] on button "Создать" at bounding box center [244, 162] width 26 height 10
type textarea "**********"
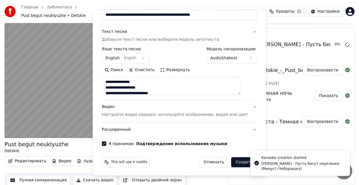
select select
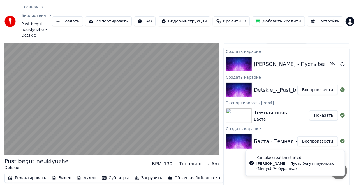
scroll to position [23, 0]
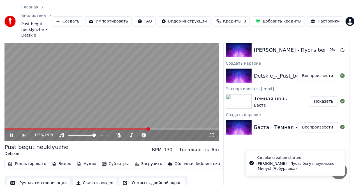
click at [62, 106] on video at bounding box center [111, 80] width 215 height 121
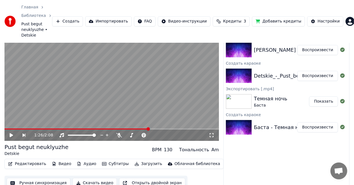
click at [310, 46] on button "Воспроизвести" at bounding box center [318, 50] width 41 height 10
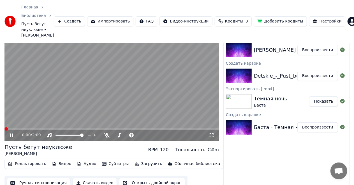
click at [4, 127] on span at bounding box center [5, 128] width 3 height 3
click at [27, 160] on button "Редактировать" at bounding box center [27, 164] width 43 height 8
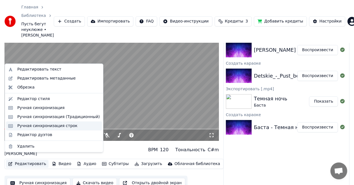
click at [40, 122] on div "Ручная синхронизация строк" at bounding box center [54, 125] width 96 height 9
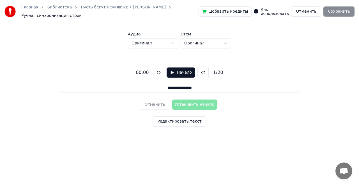
click at [177, 75] on button "Начало" at bounding box center [181, 72] width 28 height 10
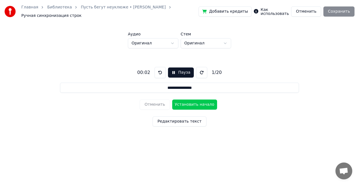
click at [201, 104] on button "Установить начало" at bounding box center [194, 104] width 45 height 10
click at [201, 104] on button "Установить конец" at bounding box center [194, 104] width 45 height 10
type input "**********"
click at [201, 103] on button "Установить начало" at bounding box center [194, 104] width 45 height 10
drag, startPoint x: 156, startPoint y: 103, endPoint x: 159, endPoint y: 93, distance: 11.0
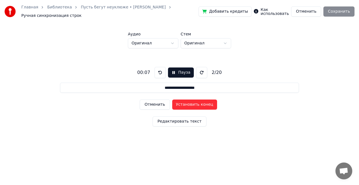
click at [156, 103] on button "Отменить" at bounding box center [155, 104] width 30 height 10
click at [121, 7] on link "Пусть бегут неуклюже • [PERSON_NAME]" at bounding box center [123, 7] width 85 height 6
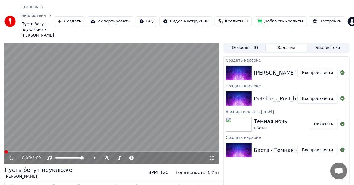
click at [23, 182] on button "Редактировать" at bounding box center [27, 186] width 43 height 8
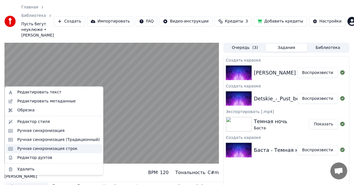
click at [61, 151] on div "Ручная синхронизация строк" at bounding box center [47, 149] width 60 height 6
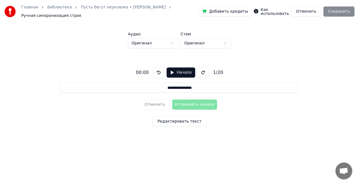
click at [176, 73] on button "Начало" at bounding box center [181, 72] width 28 height 10
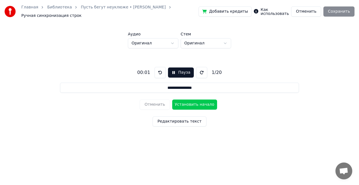
click at [194, 104] on button "Установить начало" at bounding box center [194, 104] width 45 height 10
click at [194, 103] on button "Установить конец" at bounding box center [194, 104] width 45 height 10
click at [194, 103] on button "Установить начало" at bounding box center [194, 104] width 45 height 10
click at [194, 103] on button "Установить конец" at bounding box center [194, 104] width 45 height 10
click at [194, 103] on button "Установить начало" at bounding box center [194, 104] width 45 height 10
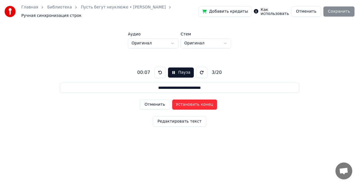
click at [194, 103] on button "Установить конец" at bounding box center [194, 104] width 45 height 10
click at [194, 103] on button "Установить начало" at bounding box center [194, 104] width 45 height 10
click at [194, 103] on button "Установить конец" at bounding box center [194, 104] width 45 height 10
click at [194, 103] on button "Установить начало" at bounding box center [194, 104] width 45 height 10
click at [194, 103] on button "Установить конец" at bounding box center [194, 104] width 45 height 10
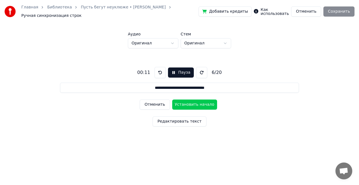
click at [194, 103] on button "Установить начало" at bounding box center [194, 104] width 45 height 10
click at [195, 103] on button "Установить конец" at bounding box center [194, 104] width 45 height 10
click at [195, 103] on button "Установить начало" at bounding box center [194, 104] width 45 height 10
click at [195, 103] on button "Установить конец" at bounding box center [194, 104] width 45 height 10
click at [195, 103] on button "Установить начало" at bounding box center [194, 104] width 45 height 10
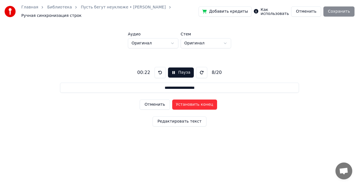
click at [195, 103] on button "Установить конец" at bounding box center [194, 104] width 45 height 10
click at [195, 103] on button "Установить начало" at bounding box center [194, 104] width 45 height 10
click at [195, 103] on button "Установить конец" at bounding box center [194, 104] width 45 height 10
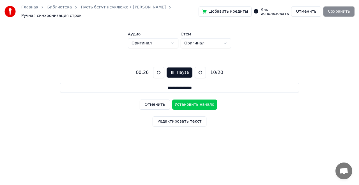
click at [195, 103] on button "Установить начало" at bounding box center [194, 104] width 45 height 10
click at [195, 103] on button "Установить конец" at bounding box center [194, 104] width 45 height 10
click at [195, 103] on button "Установить начало" at bounding box center [194, 104] width 45 height 10
click at [195, 103] on button "Установить конец" at bounding box center [194, 104] width 45 height 10
click at [195, 103] on button "Установить начало" at bounding box center [194, 104] width 45 height 10
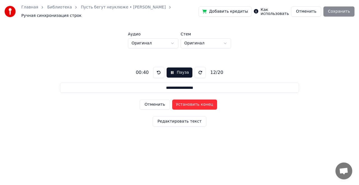
click at [195, 102] on button "Установить конец" at bounding box center [194, 104] width 45 height 10
click at [195, 102] on button "Установить начало" at bounding box center [194, 104] width 45 height 10
click at [195, 102] on button "Установить конец" at bounding box center [194, 104] width 45 height 10
click at [195, 102] on button "Установить начало" at bounding box center [194, 104] width 45 height 10
click at [195, 102] on button "Установить конец" at bounding box center [194, 104] width 45 height 10
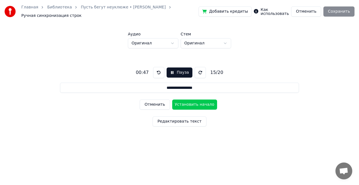
click at [195, 102] on button "Установить начало" at bounding box center [194, 104] width 45 height 10
click at [195, 102] on button "Установить конец" at bounding box center [194, 104] width 45 height 10
click at [192, 108] on button "Установить начало" at bounding box center [194, 104] width 45 height 10
click at [193, 107] on button "Установить конец" at bounding box center [194, 104] width 45 height 10
click at [192, 105] on button "Установить начало" at bounding box center [194, 104] width 45 height 10
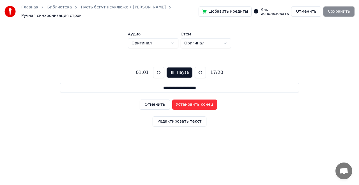
click at [193, 104] on button "Установить конец" at bounding box center [194, 104] width 45 height 10
click at [193, 104] on button "Установить начало" at bounding box center [194, 104] width 45 height 10
click at [193, 104] on button "Установить конец" at bounding box center [194, 104] width 45 height 10
click at [193, 104] on button "Установить начало" at bounding box center [194, 104] width 45 height 10
click at [193, 104] on button "Установить конец" at bounding box center [194, 104] width 45 height 10
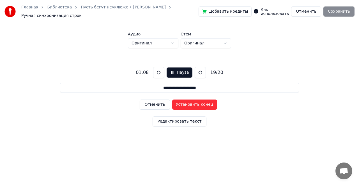
type input "**********"
click at [193, 104] on button "Установить начало" at bounding box center [194, 104] width 45 height 10
click at [193, 104] on button "Установить конец" at bounding box center [194, 104] width 45 height 10
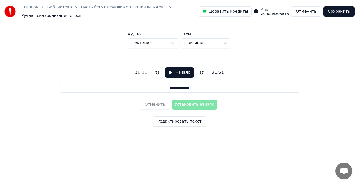
click at [193, 104] on div "Отменить Установить начало" at bounding box center [179, 104] width 79 height 15
click at [337, 11] on button "Сохранить" at bounding box center [338, 11] width 31 height 10
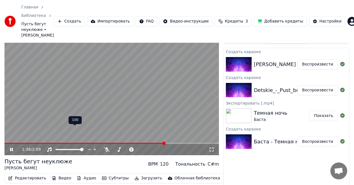
scroll to position [23, 0]
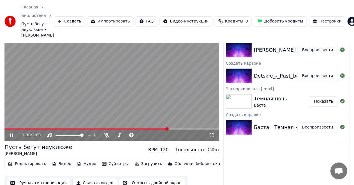
click at [15, 162] on div "Редактировать Видео Аудио Субтитры Загрузить Облачная библиотека" at bounding box center [113, 163] width 219 height 10
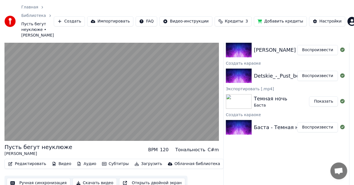
click at [19, 160] on button "Редактировать" at bounding box center [27, 164] width 43 height 8
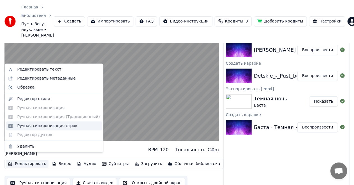
click at [42, 126] on div "Ручная синхронизация строк" at bounding box center [47, 126] width 60 height 6
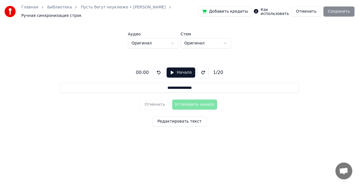
drag, startPoint x: 173, startPoint y: 73, endPoint x: 181, endPoint y: 76, distance: 8.2
click at [174, 73] on button "Начало" at bounding box center [181, 72] width 28 height 10
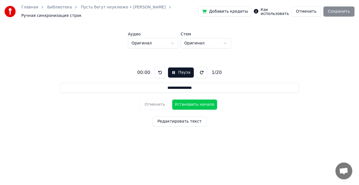
click at [190, 100] on button "Установить начало" at bounding box center [194, 104] width 45 height 10
click at [191, 100] on button "Установить конец" at bounding box center [194, 104] width 45 height 10
click at [192, 100] on button "Установить начало" at bounding box center [194, 104] width 45 height 10
click at [196, 103] on button "Установить конец" at bounding box center [194, 104] width 45 height 10
click at [196, 103] on button "Установить начало" at bounding box center [194, 104] width 45 height 10
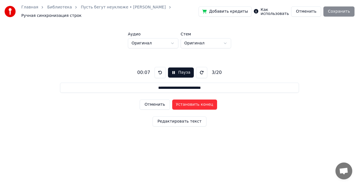
click at [197, 103] on button "Установить конец" at bounding box center [194, 104] width 45 height 10
click at [197, 103] on button "Установить начало" at bounding box center [194, 104] width 45 height 10
click at [197, 103] on button "Установить конец" at bounding box center [194, 104] width 45 height 10
click at [197, 103] on button "Установить начало" at bounding box center [194, 104] width 45 height 10
click at [197, 103] on button "Установить конец" at bounding box center [194, 104] width 45 height 10
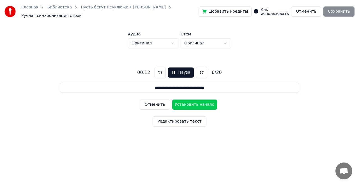
click at [197, 103] on button "Установить начало" at bounding box center [194, 104] width 45 height 10
click at [197, 103] on button "Установить конец" at bounding box center [194, 104] width 45 height 10
click at [198, 103] on button "Установить начало" at bounding box center [194, 104] width 45 height 10
click at [198, 103] on button "Установить конец" at bounding box center [194, 104] width 45 height 10
click at [198, 103] on button "Установить начало" at bounding box center [194, 104] width 45 height 10
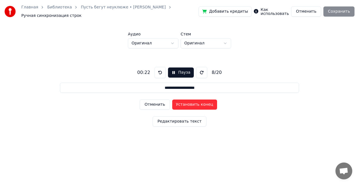
click at [198, 104] on button "Установить конец" at bounding box center [194, 104] width 45 height 10
click at [198, 105] on button "Установить начало" at bounding box center [194, 104] width 45 height 10
click at [198, 105] on button "Установить конец" at bounding box center [194, 104] width 45 height 10
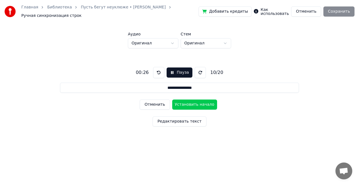
click at [198, 105] on button "Установить начало" at bounding box center [194, 104] width 45 height 10
click at [198, 105] on button "Установить конец" at bounding box center [194, 104] width 45 height 10
click at [198, 105] on button "Установить начало" at bounding box center [194, 104] width 45 height 10
click at [198, 105] on button "Установить конец" at bounding box center [194, 104] width 45 height 10
click at [198, 105] on button "Установить начало" at bounding box center [194, 104] width 45 height 10
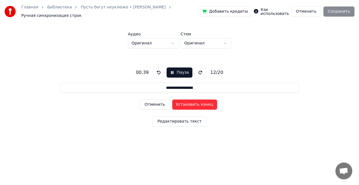
click at [199, 105] on button "Установить конец" at bounding box center [194, 104] width 45 height 10
click at [199, 105] on button "Установить начало" at bounding box center [194, 104] width 45 height 10
click at [199, 105] on button "Установить конец" at bounding box center [194, 104] width 45 height 10
click at [199, 105] on button "Установить начало" at bounding box center [194, 104] width 45 height 10
click at [199, 105] on button "Установить конец" at bounding box center [194, 104] width 45 height 10
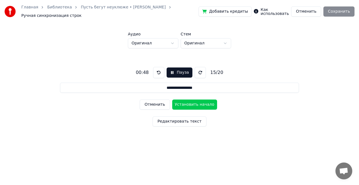
click at [199, 105] on button "Установить начало" at bounding box center [194, 104] width 45 height 10
click at [199, 105] on button "Установить конец" at bounding box center [194, 104] width 45 height 10
click at [199, 105] on button "Установить начало" at bounding box center [194, 104] width 45 height 10
click at [199, 105] on button "Установить конец" at bounding box center [194, 104] width 45 height 10
click at [199, 105] on button "Установить начало" at bounding box center [194, 104] width 45 height 10
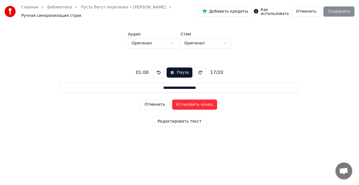
click at [201, 105] on button "Установить конец" at bounding box center [194, 104] width 45 height 10
click at [201, 105] on button "Установить начало" at bounding box center [194, 104] width 45 height 10
click at [201, 104] on button "Установить конец" at bounding box center [194, 104] width 45 height 10
click at [201, 104] on button "Установить начало" at bounding box center [194, 104] width 45 height 10
click at [201, 104] on button "Установить конец" at bounding box center [194, 104] width 45 height 10
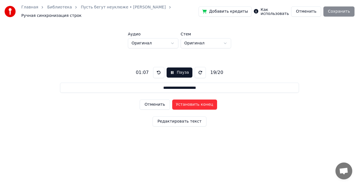
type input "**********"
click at [201, 104] on button "Установить начало" at bounding box center [194, 104] width 45 height 10
click at [201, 104] on button "Установить конец" at bounding box center [194, 104] width 45 height 10
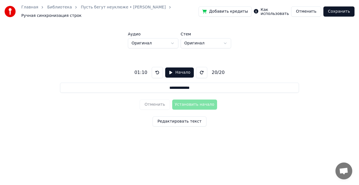
click at [340, 13] on button "Сохранить" at bounding box center [338, 11] width 31 height 10
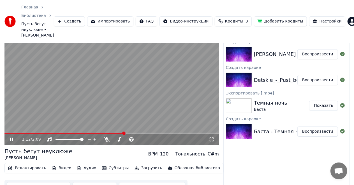
scroll to position [23, 0]
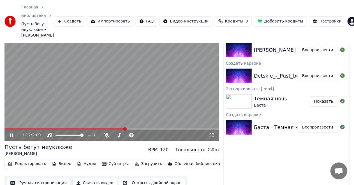
click at [22, 160] on button "Редактировать" at bounding box center [27, 164] width 43 height 8
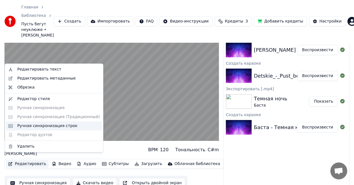
click at [45, 123] on div "Ручная синхронизация строк" at bounding box center [47, 126] width 60 height 6
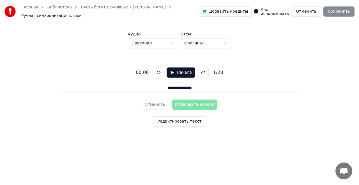
click at [188, 74] on button "Начало" at bounding box center [181, 72] width 28 height 10
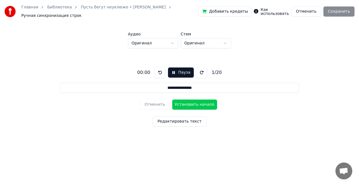
click at [188, 104] on button "Установить начало" at bounding box center [194, 104] width 45 height 10
click at [188, 104] on button "Установить конец" at bounding box center [194, 104] width 45 height 10
click at [188, 104] on button "Установить начало" at bounding box center [194, 104] width 45 height 10
click at [188, 103] on button "Установить конец" at bounding box center [194, 104] width 45 height 10
click at [188, 103] on button "Установить начало" at bounding box center [194, 104] width 45 height 10
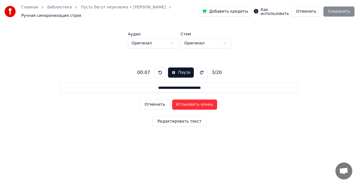
click at [189, 103] on button "Установить конец" at bounding box center [194, 104] width 45 height 10
click at [189, 103] on button "Установить начало" at bounding box center [194, 104] width 45 height 10
click at [189, 103] on button "Установить конец" at bounding box center [194, 104] width 45 height 10
click at [189, 103] on button "Установить начало" at bounding box center [194, 104] width 45 height 10
click at [189, 103] on button "Установить конец" at bounding box center [194, 104] width 45 height 10
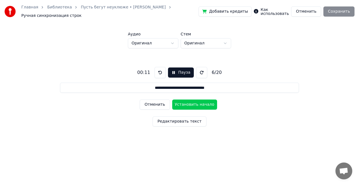
click at [189, 103] on button "Установить начало" at bounding box center [194, 104] width 45 height 10
click at [189, 103] on button "Установить конец" at bounding box center [194, 104] width 45 height 10
click at [189, 103] on button "Установить начало" at bounding box center [194, 104] width 45 height 10
click at [189, 103] on button "Установить конец" at bounding box center [194, 104] width 45 height 10
click at [189, 103] on button "Установить начало" at bounding box center [194, 104] width 45 height 10
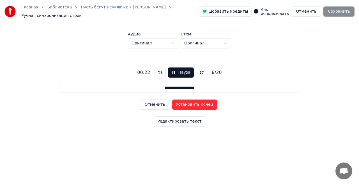
click at [189, 103] on button "Установить конец" at bounding box center [194, 104] width 45 height 10
click at [189, 103] on button "Установить начало" at bounding box center [194, 104] width 45 height 10
click at [190, 103] on button "Установить конец" at bounding box center [194, 104] width 45 height 10
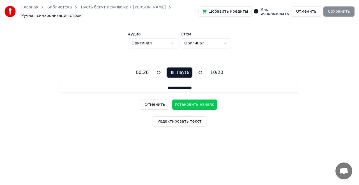
click at [190, 103] on button "Установить начало" at bounding box center [194, 104] width 45 height 10
click at [190, 103] on button "Установить конец" at bounding box center [194, 104] width 45 height 10
click at [190, 104] on button "Установить начало" at bounding box center [194, 104] width 45 height 10
click at [190, 104] on button "Установить конец" at bounding box center [194, 104] width 45 height 10
click at [191, 104] on button "Установить начало" at bounding box center [194, 104] width 45 height 10
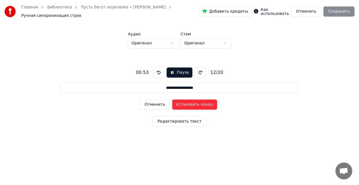
click at [191, 104] on button "Установить конец" at bounding box center [194, 104] width 45 height 10
click at [191, 104] on button "Установить начало" at bounding box center [194, 104] width 45 height 10
click at [191, 104] on button "Установить конец" at bounding box center [194, 104] width 45 height 10
click at [191, 104] on button "Установить начало" at bounding box center [194, 104] width 45 height 10
click at [191, 104] on button "Установить конец" at bounding box center [194, 104] width 45 height 10
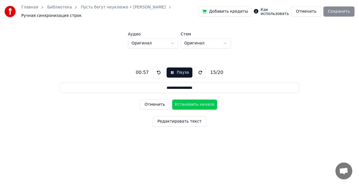
click at [191, 104] on button "Установить начало" at bounding box center [194, 104] width 45 height 10
click at [191, 104] on button "Установить конец" at bounding box center [194, 104] width 45 height 10
click at [191, 104] on button "Установить начало" at bounding box center [194, 104] width 45 height 10
click at [191, 104] on button "Установить конец" at bounding box center [194, 104] width 45 height 10
click at [191, 104] on button "Установить начало" at bounding box center [194, 104] width 45 height 10
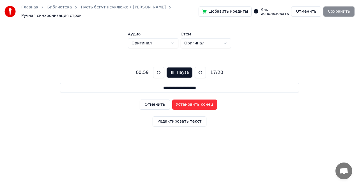
click at [191, 104] on button "Установить конец" at bounding box center [194, 104] width 45 height 10
click at [191, 103] on button "Установить начало" at bounding box center [194, 104] width 45 height 10
click at [191, 103] on button "Установить конец" at bounding box center [194, 104] width 45 height 10
click at [191, 103] on button "Установить начало" at bounding box center [194, 104] width 45 height 10
click at [191, 103] on button "Установить конец" at bounding box center [194, 104] width 45 height 10
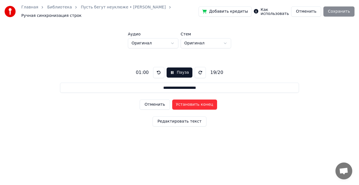
type input "**********"
click at [191, 103] on button "Установить конец" at bounding box center [194, 104] width 45 height 10
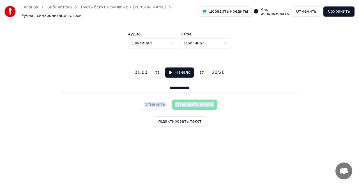
click at [191, 103] on div "Отменить Установить начало" at bounding box center [179, 104] width 79 height 15
click at [110, 8] on link "Пусть бегут неуклюже • [PERSON_NAME]" at bounding box center [123, 7] width 85 height 6
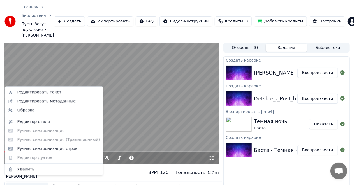
click at [34, 182] on button "Редактировать" at bounding box center [27, 186] width 43 height 8
click at [63, 147] on div "Ручная синхронизация строк" at bounding box center [47, 149] width 60 height 6
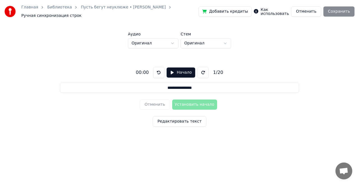
click at [188, 72] on button "Начало" at bounding box center [181, 72] width 28 height 10
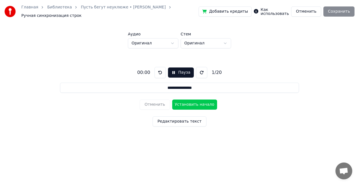
click at [189, 101] on button "Установить начало" at bounding box center [194, 104] width 45 height 10
click at [197, 104] on button "Установить конец" at bounding box center [194, 104] width 45 height 10
click at [197, 104] on button "Установить начало" at bounding box center [194, 104] width 45 height 10
click at [197, 104] on button "Установить конец" at bounding box center [194, 104] width 45 height 10
click at [197, 104] on button "Установить начало" at bounding box center [194, 104] width 45 height 10
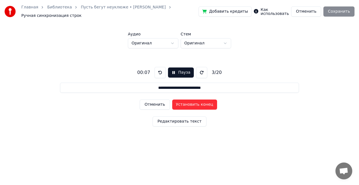
click at [197, 104] on button "Установить конец" at bounding box center [194, 104] width 45 height 10
click at [197, 104] on button "Установить начало" at bounding box center [194, 104] width 45 height 10
click at [197, 104] on button "Установить конец" at bounding box center [194, 104] width 45 height 10
click at [197, 104] on button "Установить начало" at bounding box center [194, 104] width 45 height 10
click at [197, 103] on button "Установить конец" at bounding box center [194, 104] width 45 height 10
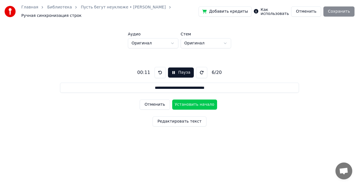
click at [197, 103] on button "Установить начало" at bounding box center [194, 104] width 45 height 10
click at [198, 105] on button "Установить конец" at bounding box center [194, 104] width 45 height 10
click at [198, 105] on button "Установить начало" at bounding box center [194, 104] width 45 height 10
click at [201, 104] on button "Установить конец" at bounding box center [194, 104] width 45 height 10
click at [201, 104] on button "Установить начало" at bounding box center [194, 104] width 45 height 10
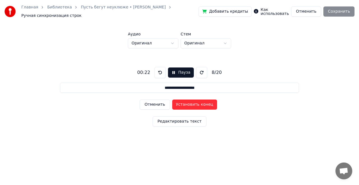
click at [201, 104] on button "Установить конец" at bounding box center [194, 104] width 45 height 10
click at [201, 104] on button "Установить начало" at bounding box center [194, 104] width 45 height 10
click at [202, 104] on button "Установить конец" at bounding box center [194, 104] width 45 height 10
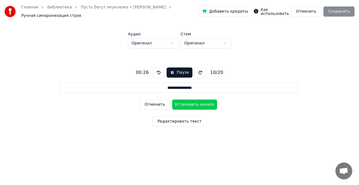
click at [202, 104] on button "Установить начало" at bounding box center [194, 104] width 45 height 10
click at [202, 104] on button "Установить конец" at bounding box center [194, 104] width 45 height 10
click at [197, 103] on button "Установить начало" at bounding box center [194, 104] width 45 height 10
click at [197, 103] on button "Установить конец" at bounding box center [194, 104] width 45 height 10
click at [197, 103] on button "Установить начало" at bounding box center [194, 104] width 45 height 10
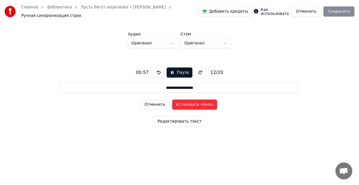
click at [197, 103] on button "Установить конец" at bounding box center [194, 104] width 45 height 10
click at [197, 103] on button "Установить начало" at bounding box center [194, 104] width 45 height 10
click at [197, 105] on button "Установить конец" at bounding box center [194, 104] width 45 height 10
click at [197, 105] on button "Установить начало" at bounding box center [194, 104] width 45 height 10
click at [197, 105] on button "Установить конец" at bounding box center [194, 104] width 45 height 10
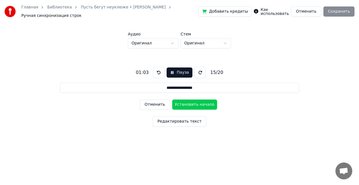
click at [197, 105] on button "Установить начало" at bounding box center [194, 104] width 45 height 10
click at [197, 105] on button "Установить конец" at bounding box center [194, 104] width 45 height 10
click at [197, 105] on button "Установить начало" at bounding box center [194, 104] width 45 height 10
click at [197, 105] on button "Установить конец" at bounding box center [194, 104] width 45 height 10
click at [197, 105] on button "Установить начало" at bounding box center [194, 104] width 45 height 10
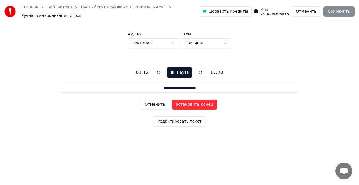
click at [197, 105] on button "Установить конец" at bounding box center [194, 104] width 45 height 10
click at [197, 105] on button "Установить начало" at bounding box center [194, 104] width 45 height 10
click at [197, 105] on button "Установить конец" at bounding box center [194, 104] width 45 height 10
click at [197, 105] on button "Установить начало" at bounding box center [194, 104] width 45 height 10
click at [197, 105] on button "Установить конец" at bounding box center [194, 104] width 45 height 10
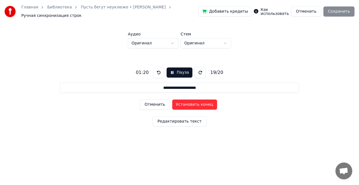
type input "**********"
click at [197, 105] on button "Установить начало" at bounding box center [194, 104] width 45 height 10
click at [197, 104] on button "Установить конец" at bounding box center [194, 104] width 45 height 10
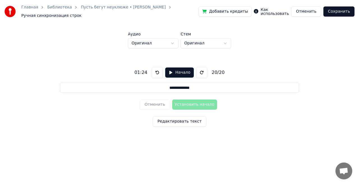
click at [344, 12] on button "Сохранить" at bounding box center [338, 11] width 31 height 10
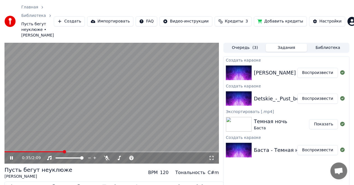
click at [68, 151] on span at bounding box center [111, 151] width 215 height 1
click at [75, 151] on span at bounding box center [111, 151] width 215 height 1
click at [76, 151] on span at bounding box center [111, 151] width 215 height 1
click at [79, 152] on div "0:43 / 2:09" at bounding box center [111, 157] width 215 height 11
click at [80, 151] on span at bounding box center [111, 151] width 215 height 1
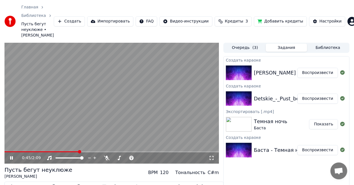
click at [82, 145] on div "0:45 / 2:09" at bounding box center [111, 103] width 215 height 121
click at [83, 150] on span at bounding box center [81, 151] width 3 height 3
click at [85, 151] on span at bounding box center [111, 151] width 215 height 1
click at [96, 129] on video at bounding box center [111, 103] width 215 height 121
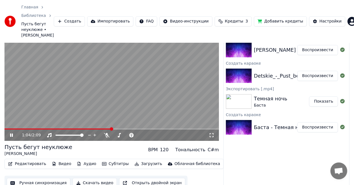
click at [75, 178] on button "Скачать видео" at bounding box center [95, 183] width 45 height 10
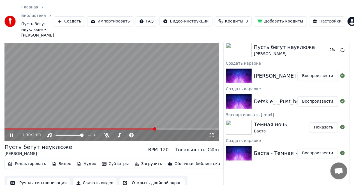
click at [142, 94] on video at bounding box center [111, 80] width 215 height 121
